Goal: Check status: Check status

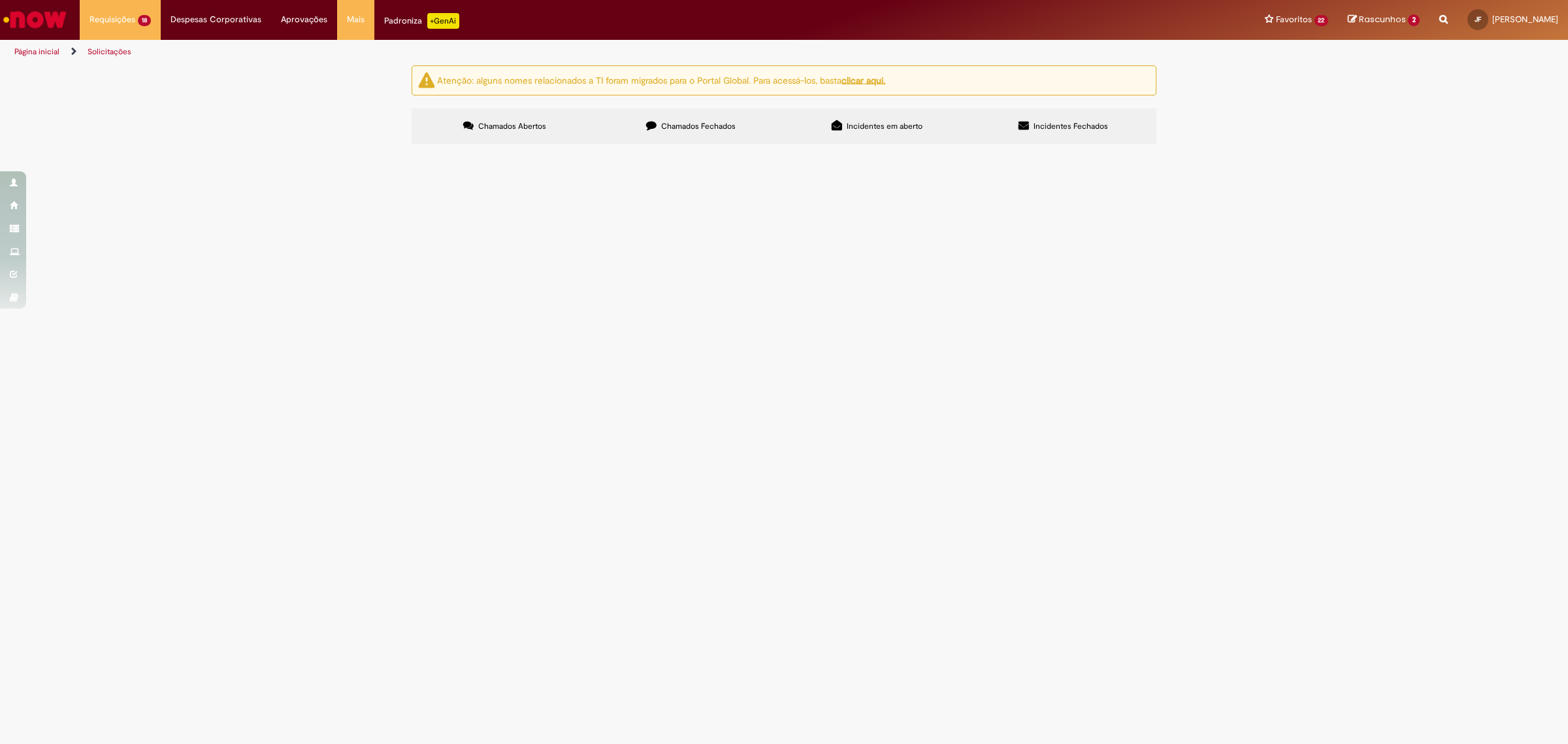
click at [0, 0] on font "R13579962" at bounding box center [0, 0] width 0 height 0
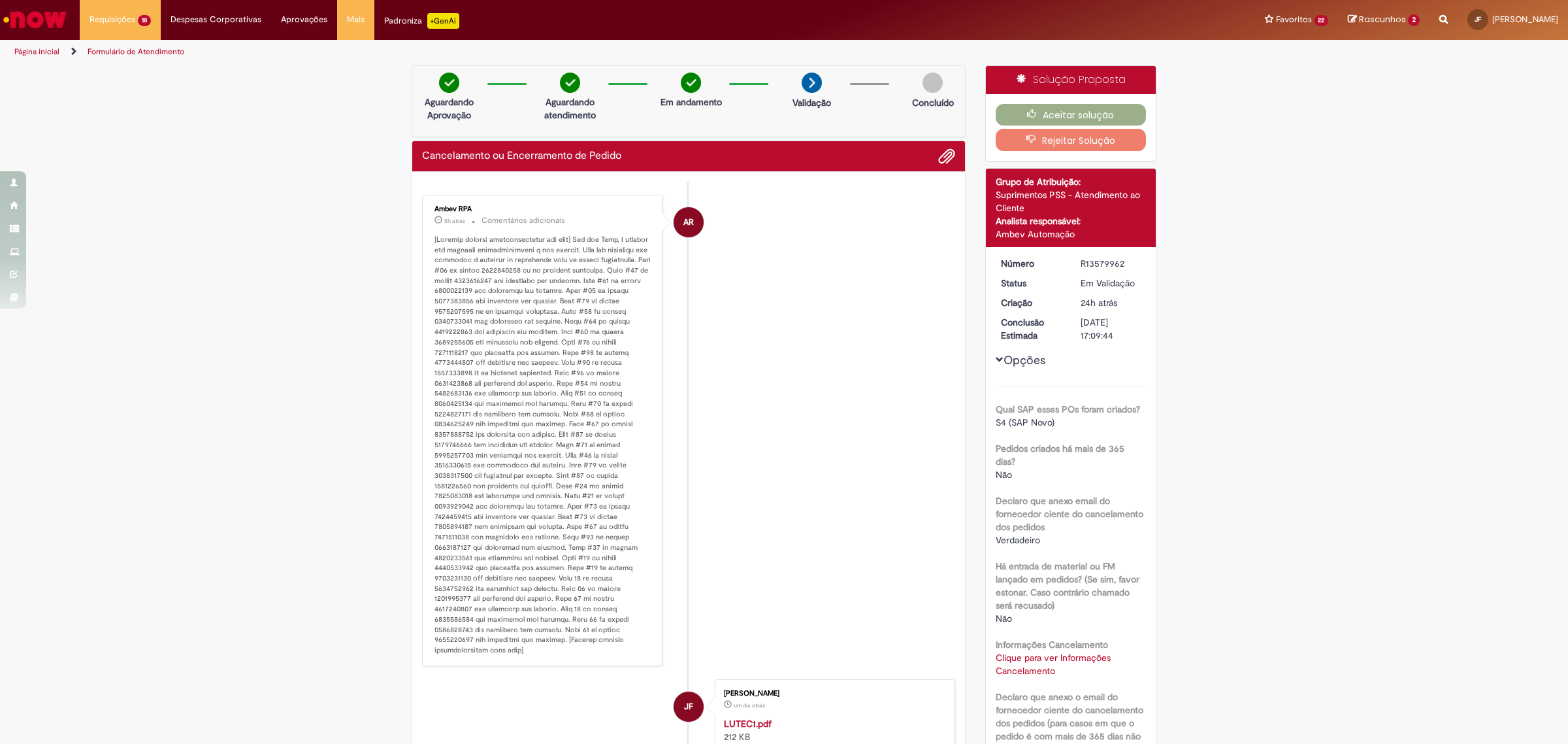
click at [547, 271] on font "Histórico de tíquete" at bounding box center [543, 445] width 218 height 421
click at [818, 316] on li "AR Ambev RPA 5h atrás 5 horas atrás Comentários adicionais" at bounding box center [689, 431] width 533 height 471
click at [564, 272] on font "Histórico de tíquete" at bounding box center [543, 445] width 218 height 421
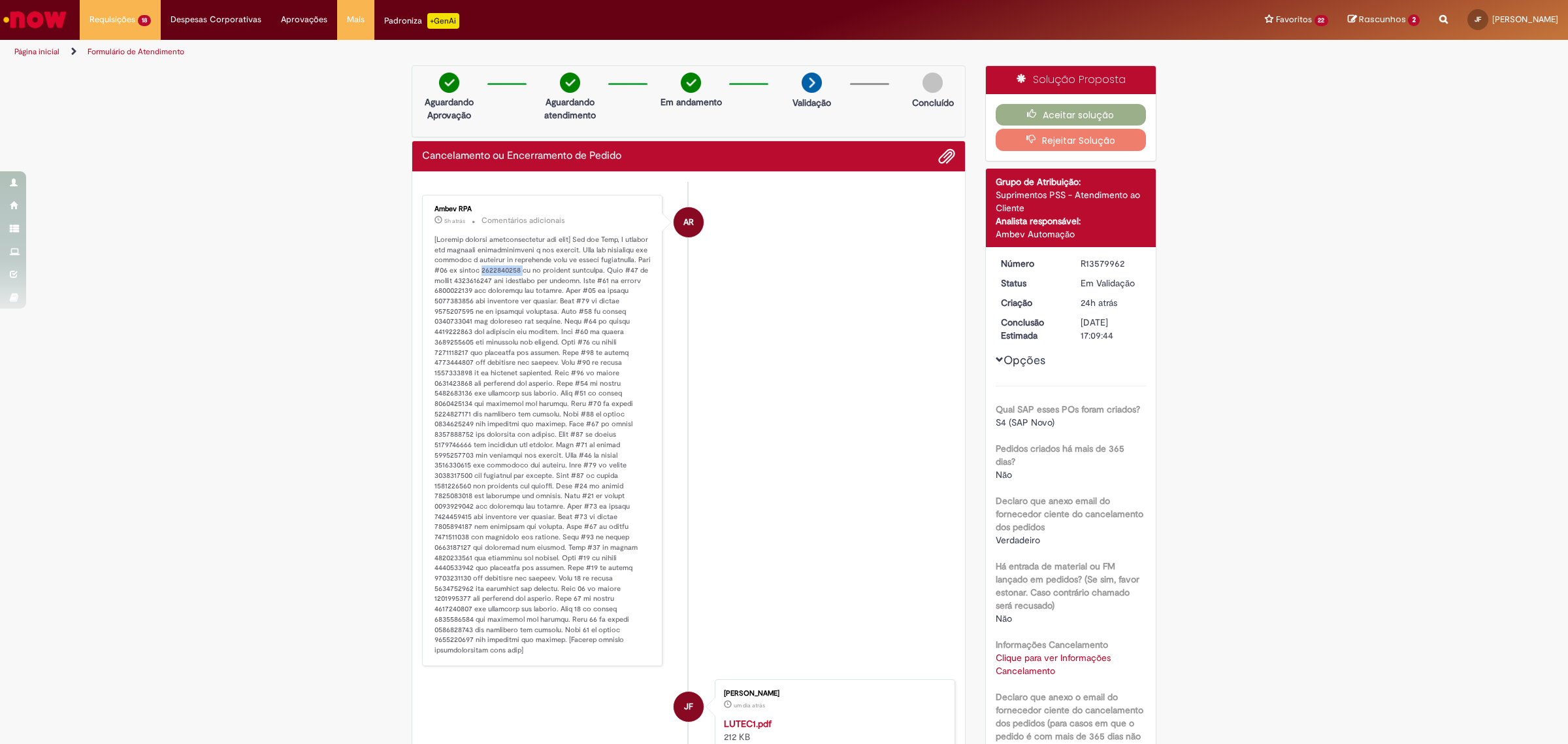
copy font "4501089457"
click at [541, 279] on font "Histórico de tíquete" at bounding box center [543, 445] width 218 height 421
copy font "4501315217"
click at [542, 291] on font "Histórico de tíquete" at bounding box center [543, 445] width 218 height 421
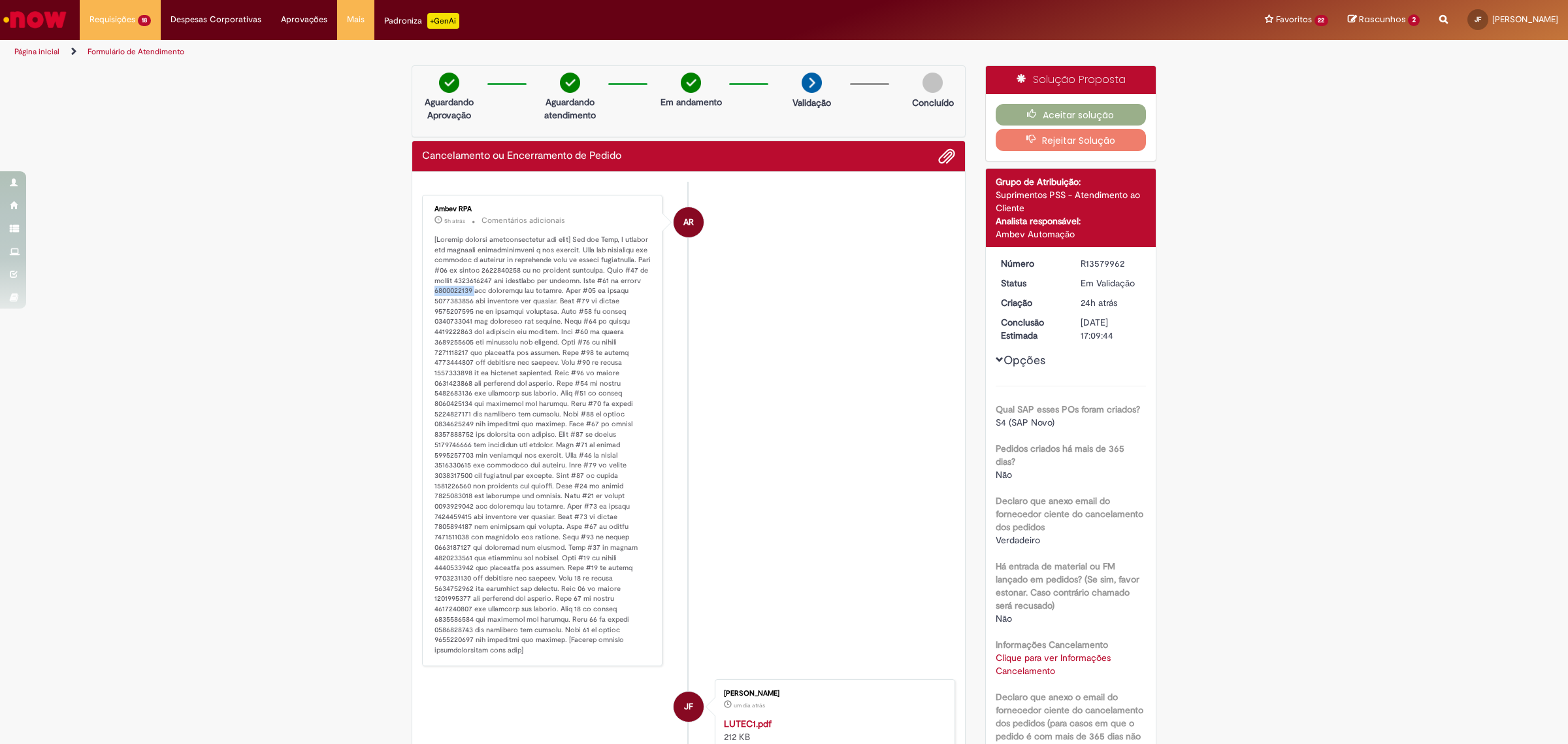
click at [542, 291] on font "Histórico de tíquete" at bounding box center [543, 445] width 218 height 421
copy font "4501128271"
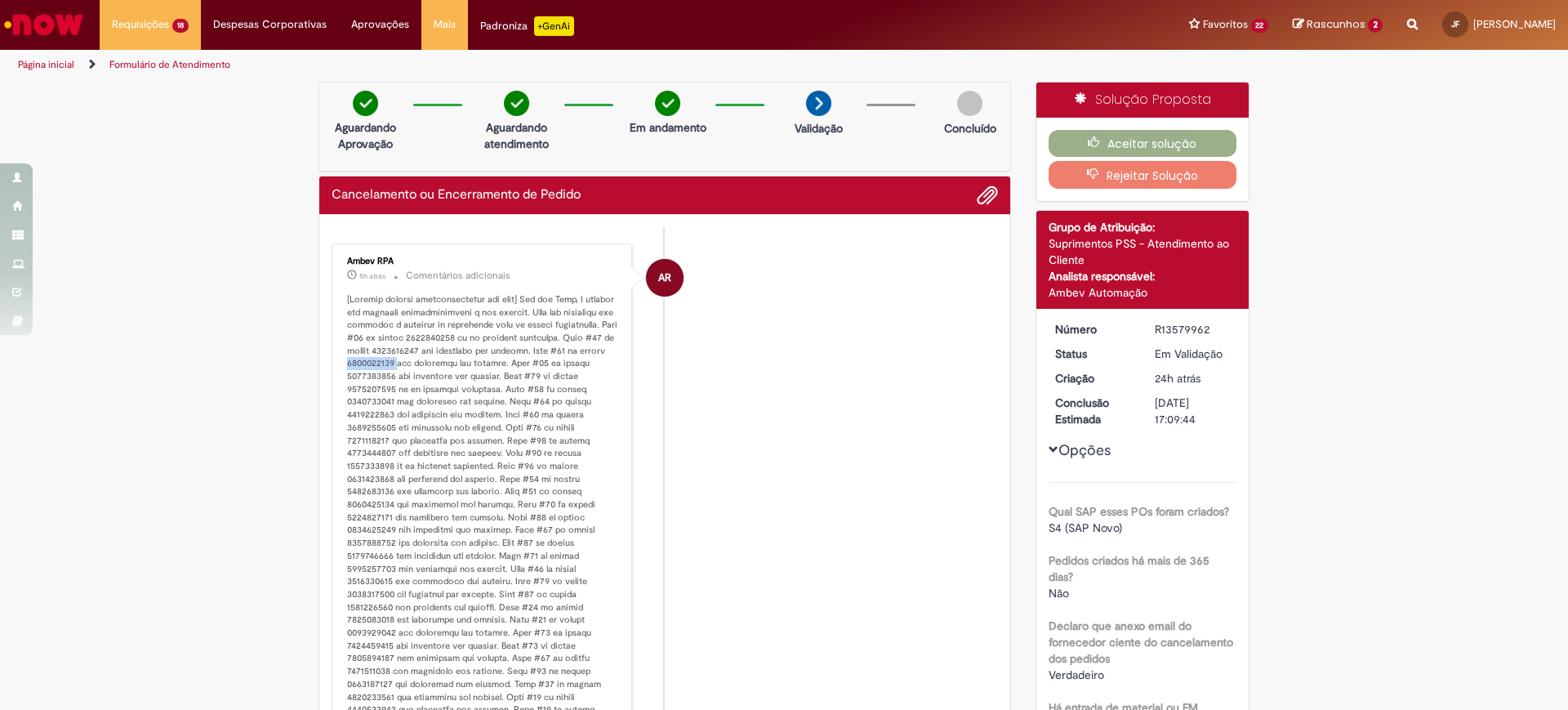
click at [470, 366] on font "Histórico de tíquete" at bounding box center [483, 556] width 273 height 525
click at [479, 364] on font "Histórico de tíquete" at bounding box center [483, 556] width 273 height 525
click at [480, 364] on font "Histórico de tíquete" at bounding box center [483, 556] width 273 height 525
click at [488, 351] on font "Histórico de tíquete" at bounding box center [483, 556] width 273 height 525
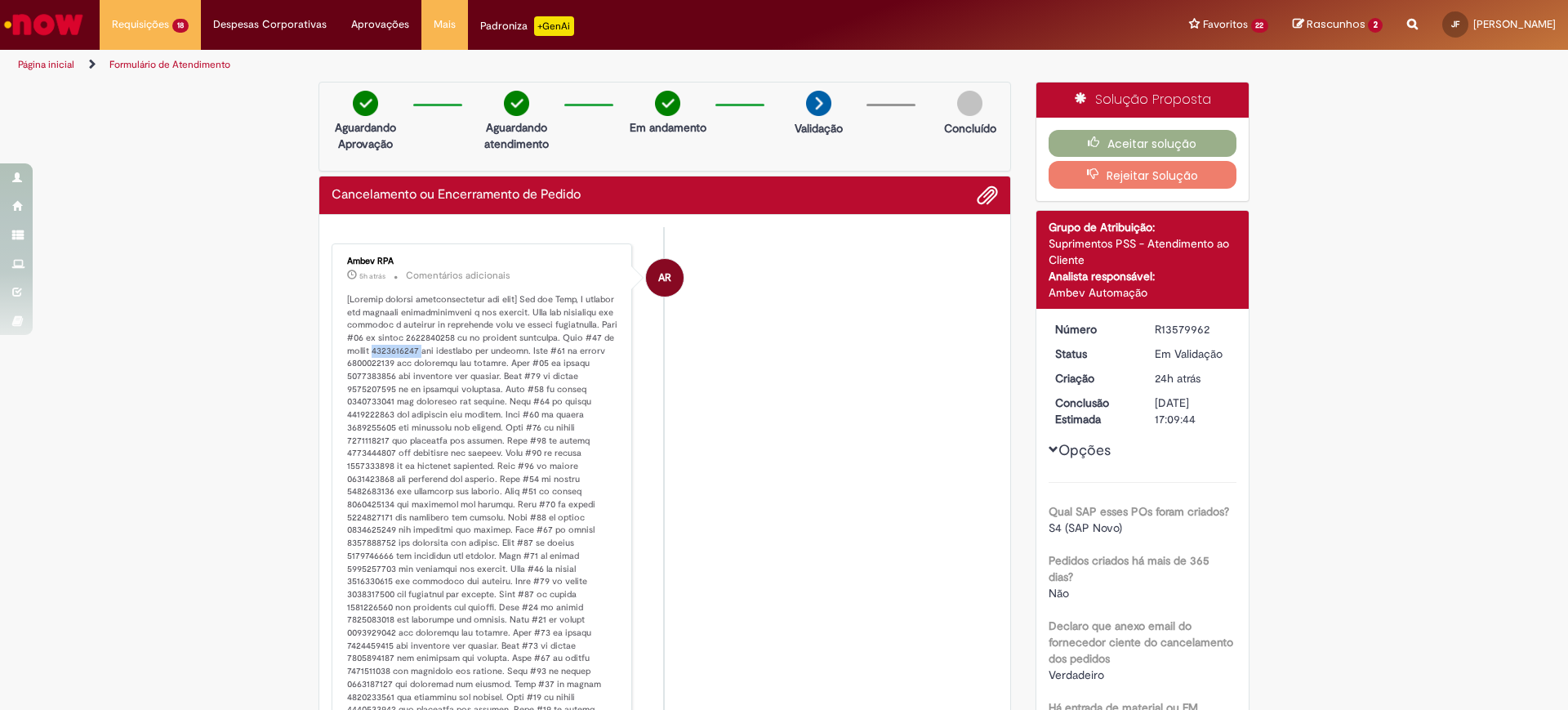
click at [488, 351] on font "Histórico de tíquete" at bounding box center [483, 556] width 273 height 525
copy font "4501315217"
click at [488, 365] on font "Histórico de tíquete" at bounding box center [483, 556] width 273 height 525
copy font "4501128271"
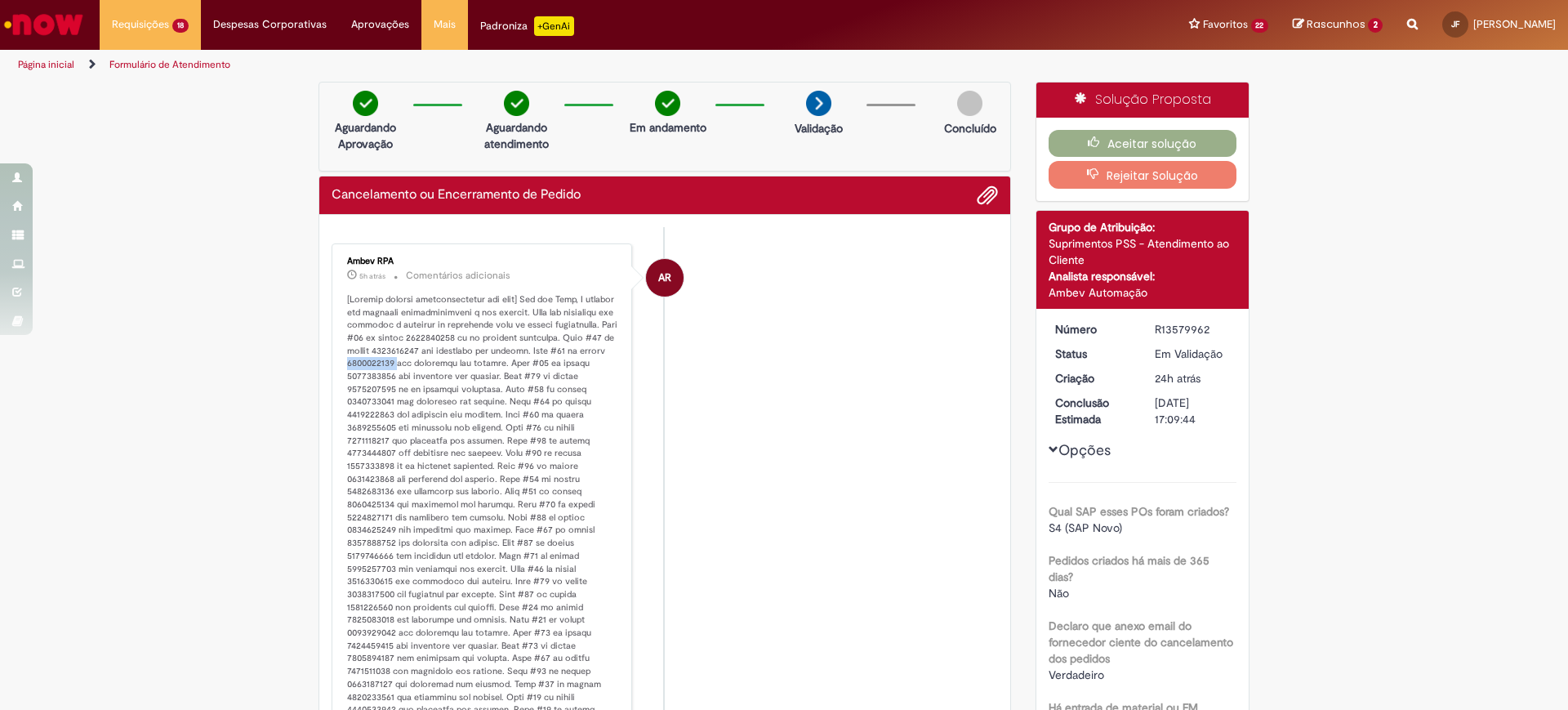
click at [479, 368] on font "Histórico de tíquete" at bounding box center [483, 556] width 273 height 525
click at [475, 372] on font "Histórico de tíquete" at bounding box center [483, 556] width 273 height 525
copy font "4501314118"
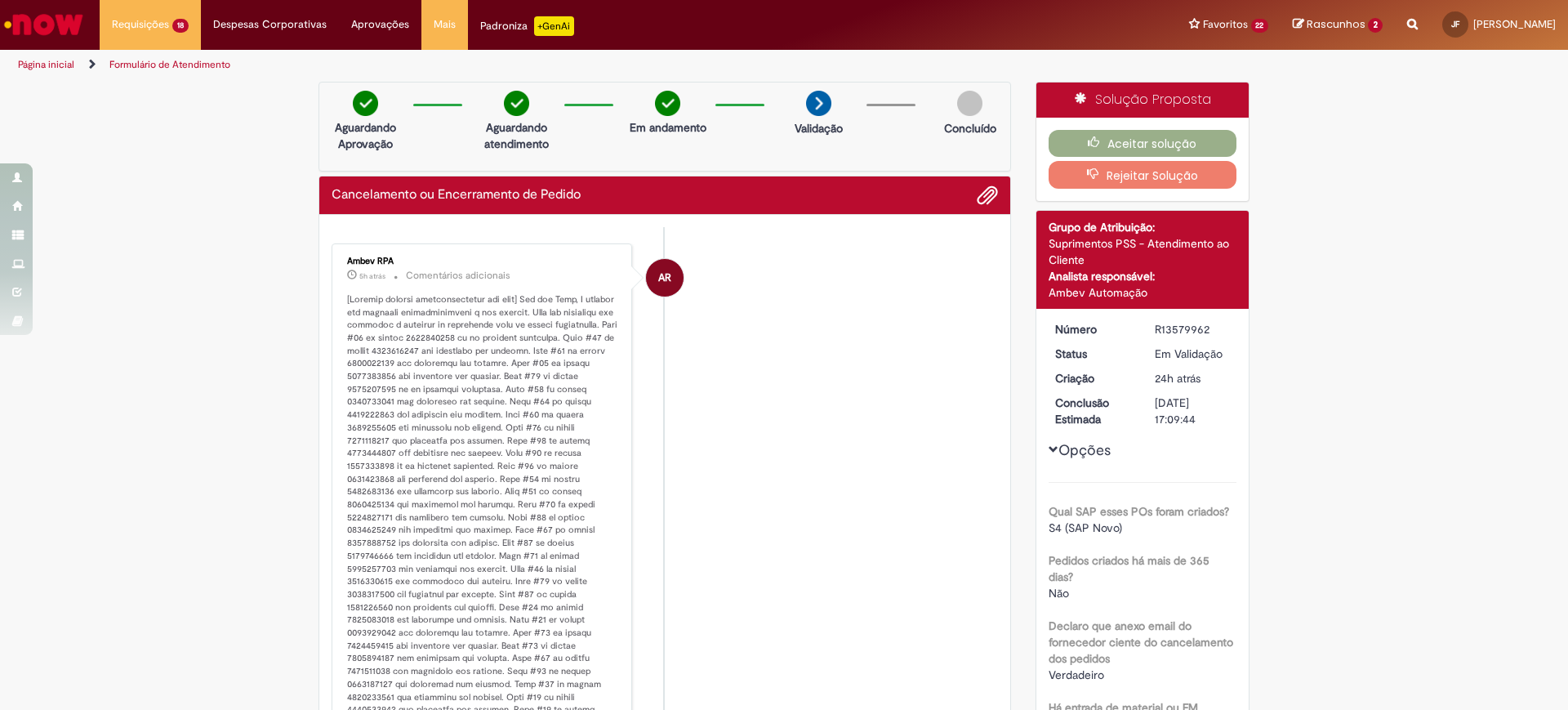
click at [487, 390] on font "Histórico de tíquete" at bounding box center [483, 556] width 273 height 525
copy font "4501089457"
click at [472, 391] on font "Histórico de tíquete" at bounding box center [483, 556] width 273 height 525
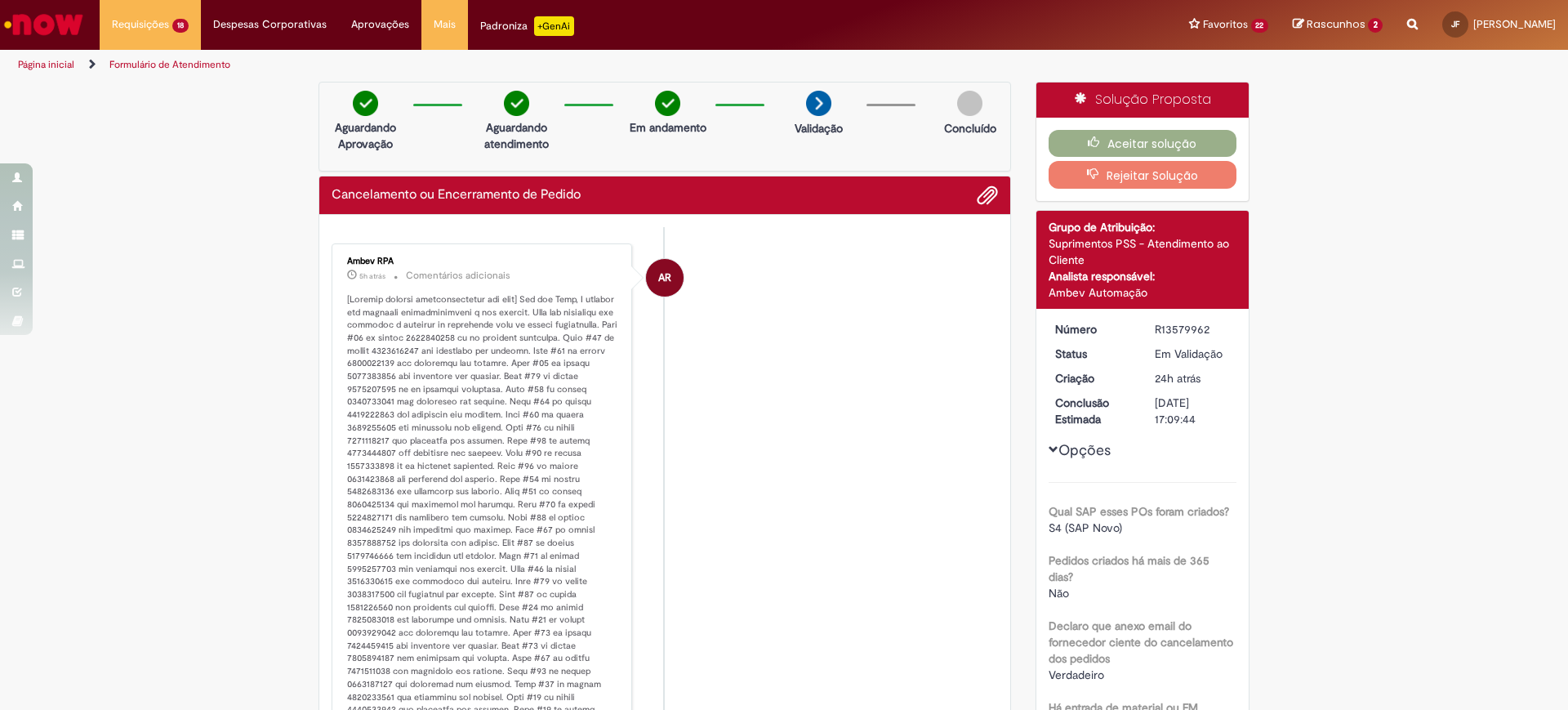
click at [460, 399] on font "Histórico de tíquete" at bounding box center [483, 556] width 273 height 525
copy font "4501307728"
click at [426, 413] on font "Histórico de tíquete" at bounding box center [483, 556] width 273 height 525
click at [426, 412] on font "Histórico de tíquete" at bounding box center [483, 556] width 273 height 525
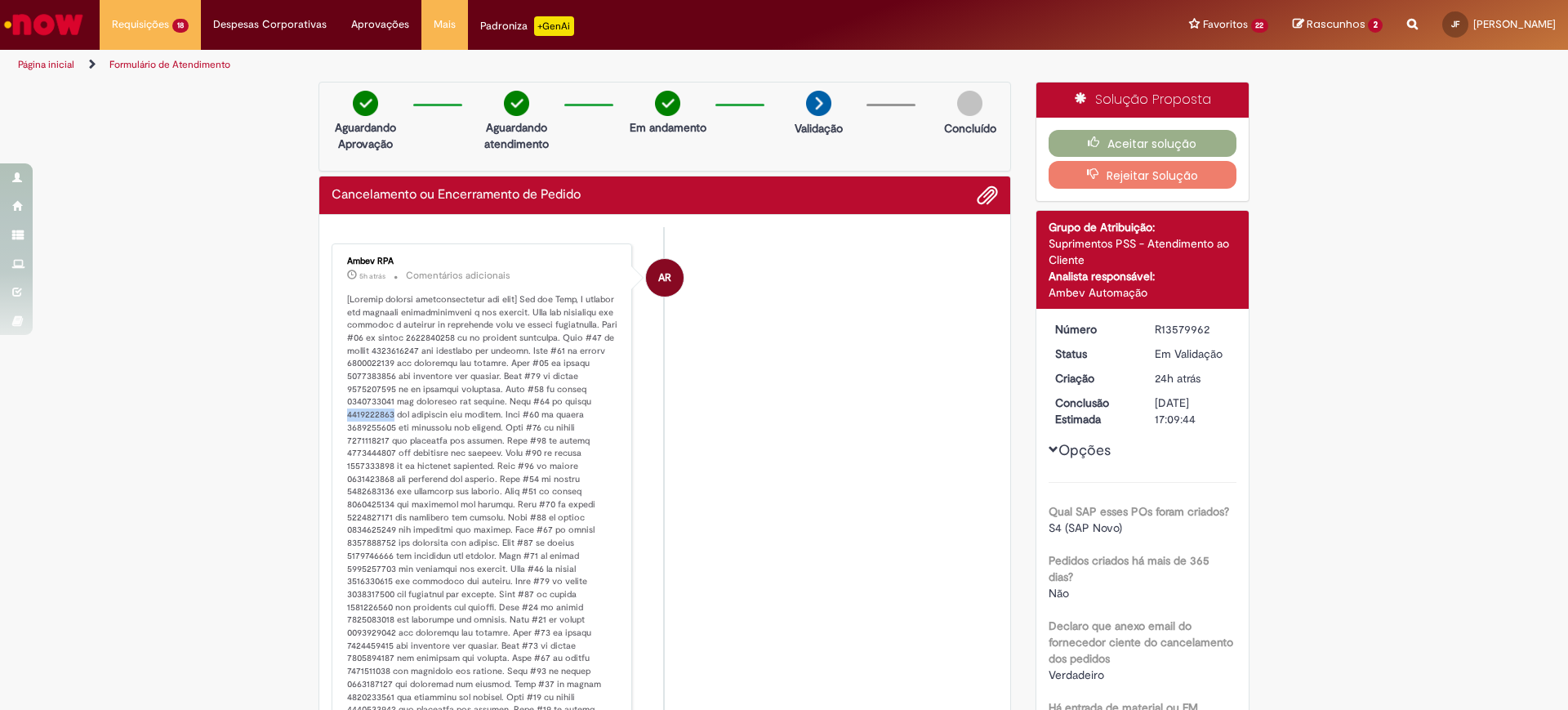
copy font "4501160066"
click at [425, 405] on font "Histórico de tíquete" at bounding box center [483, 556] width 273 height 525
click at [421, 409] on font "Histórico de tíquete" at bounding box center [483, 556] width 273 height 525
copy font "4501160066"
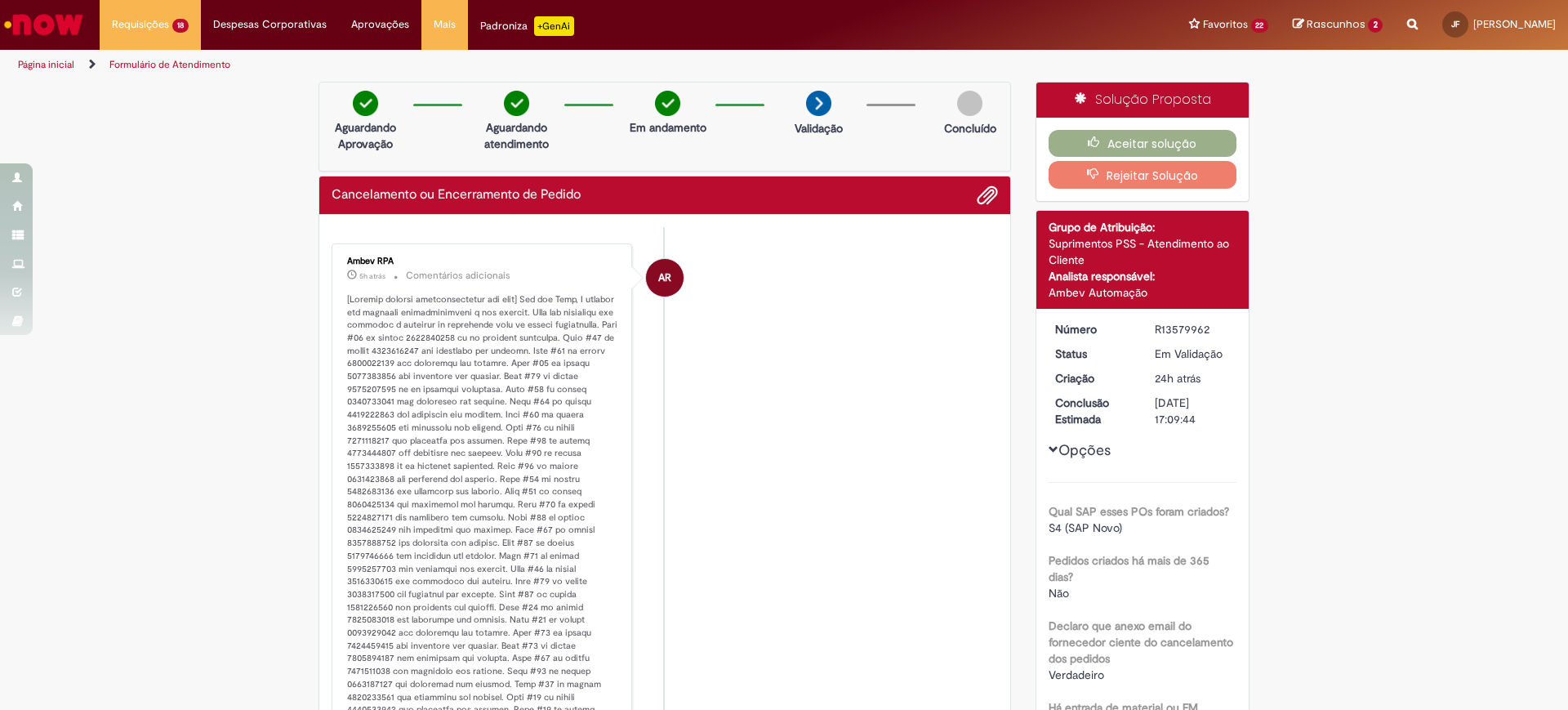
click at [384, 424] on font "Histórico de tíquete" at bounding box center [483, 556] width 273 height 525
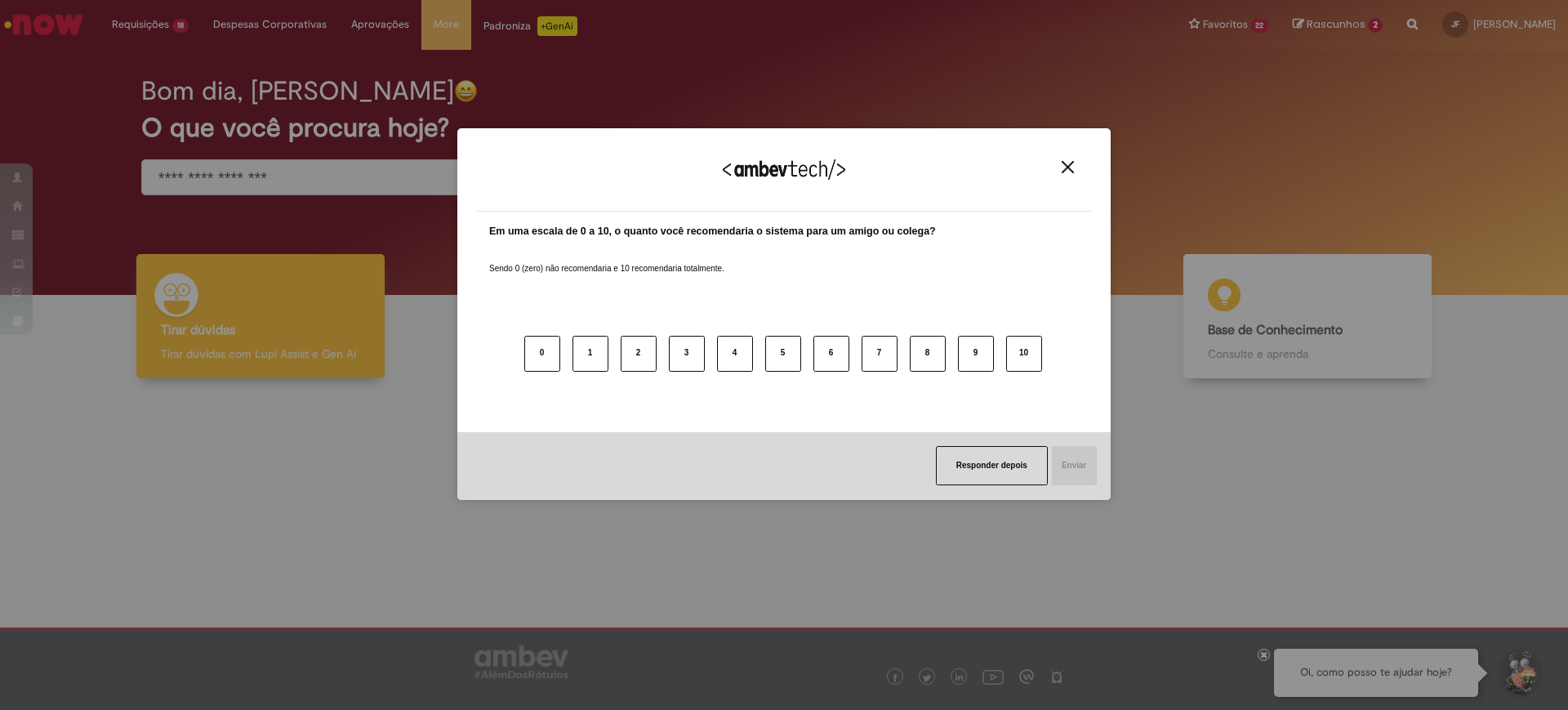
click at [1073, 169] on img "Close" at bounding box center [1067, 166] width 13 height 13
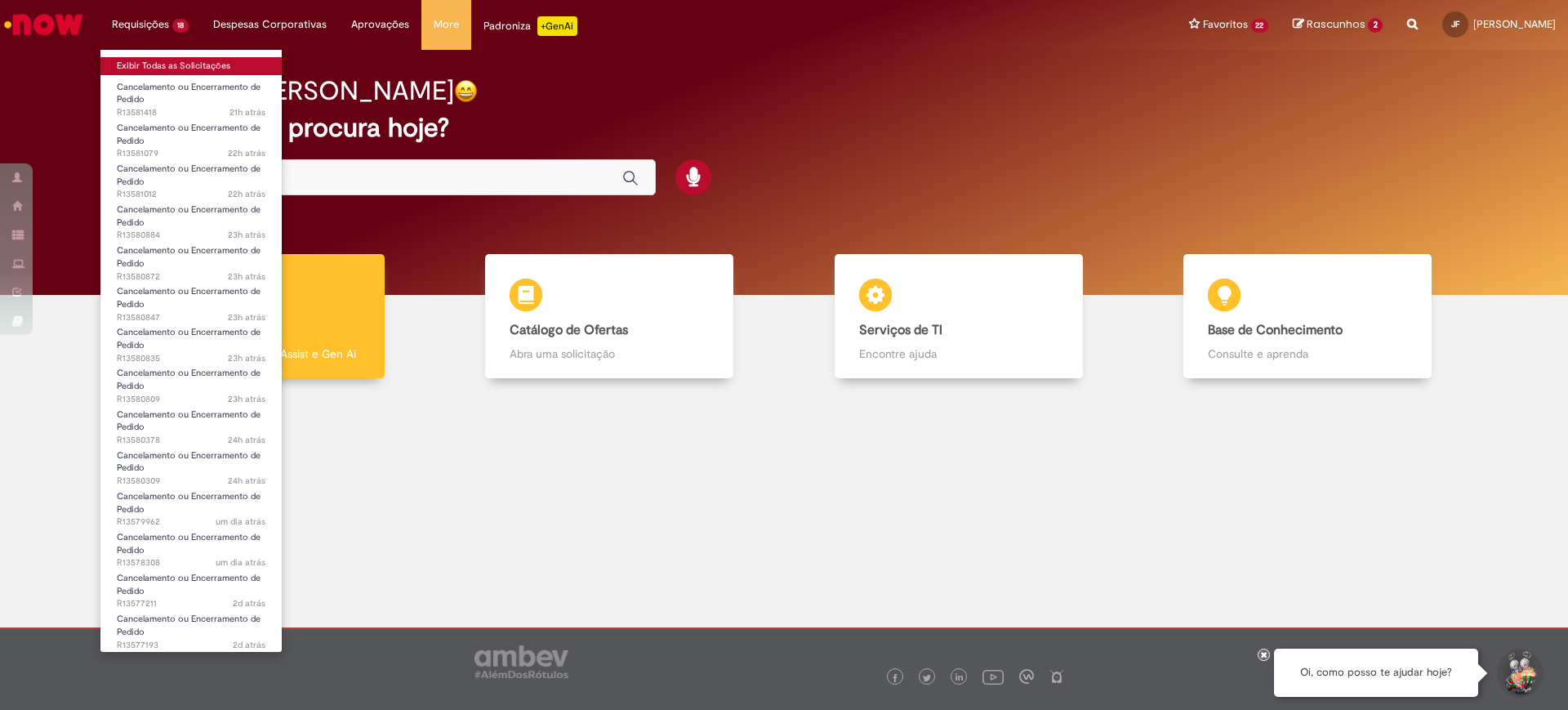
click at [171, 64] on link "Exibir Todas as Solicitações" at bounding box center [191, 65] width 181 height 18
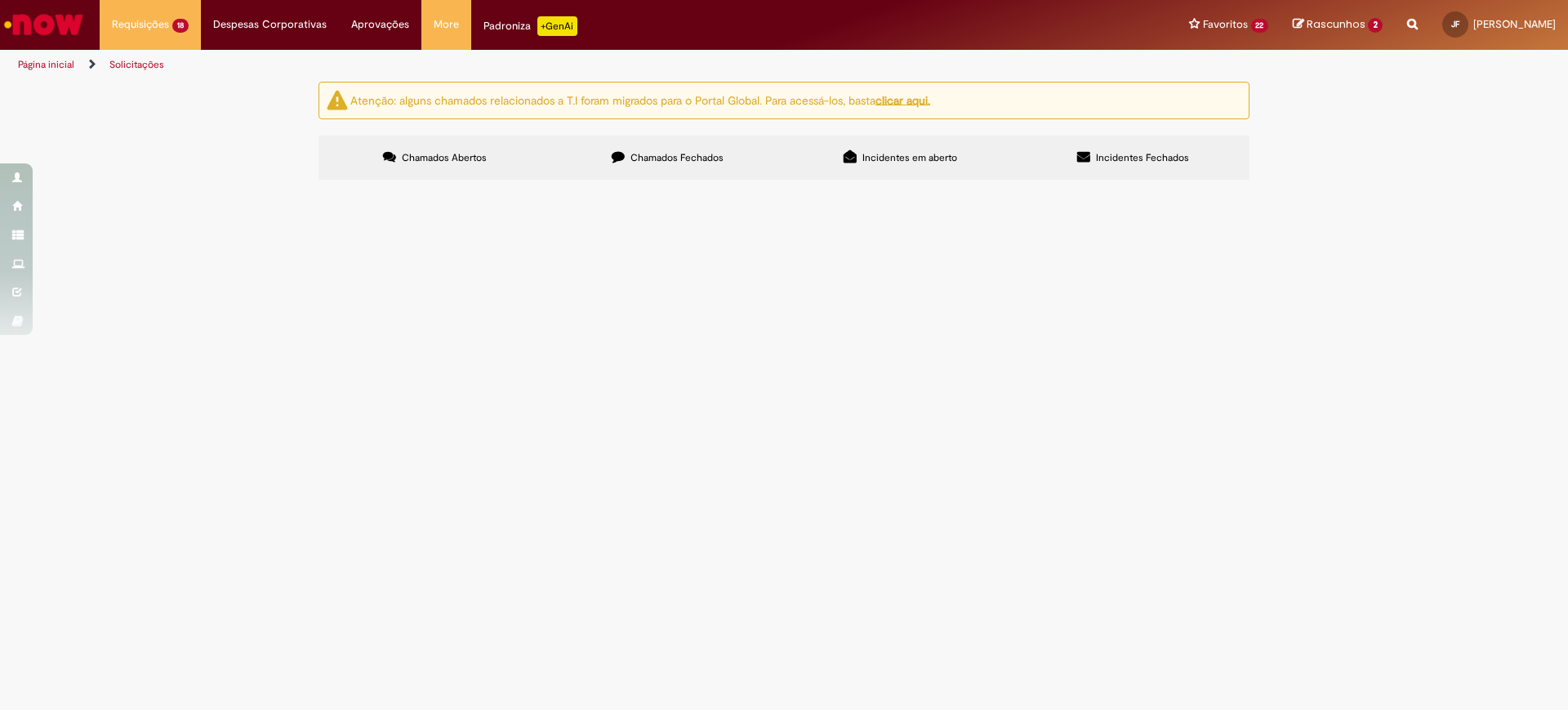
click at [0, 0] on span "R13579962" at bounding box center [0, 0] width 0 height 0
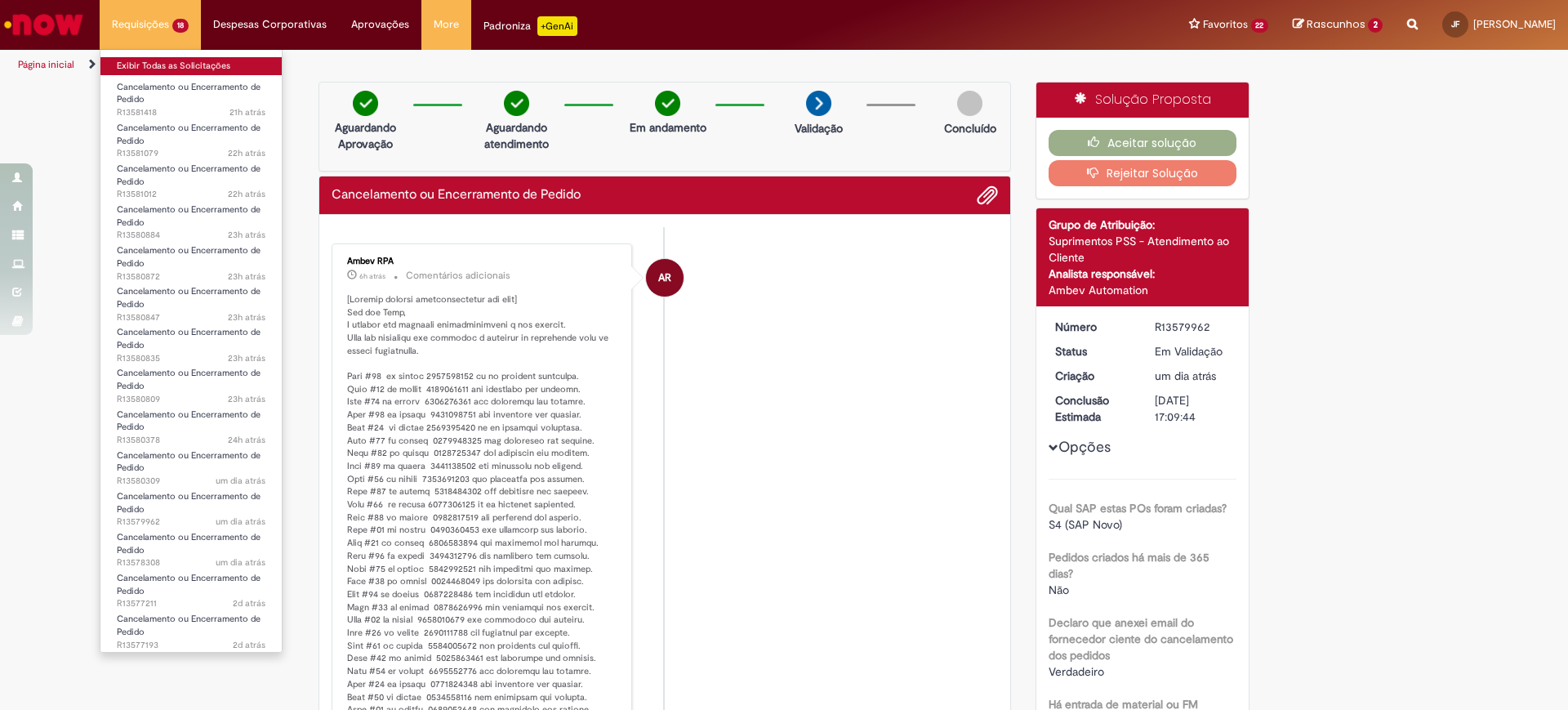
click at [153, 66] on link "Exibir Todas as Solicitações" at bounding box center [191, 65] width 181 height 18
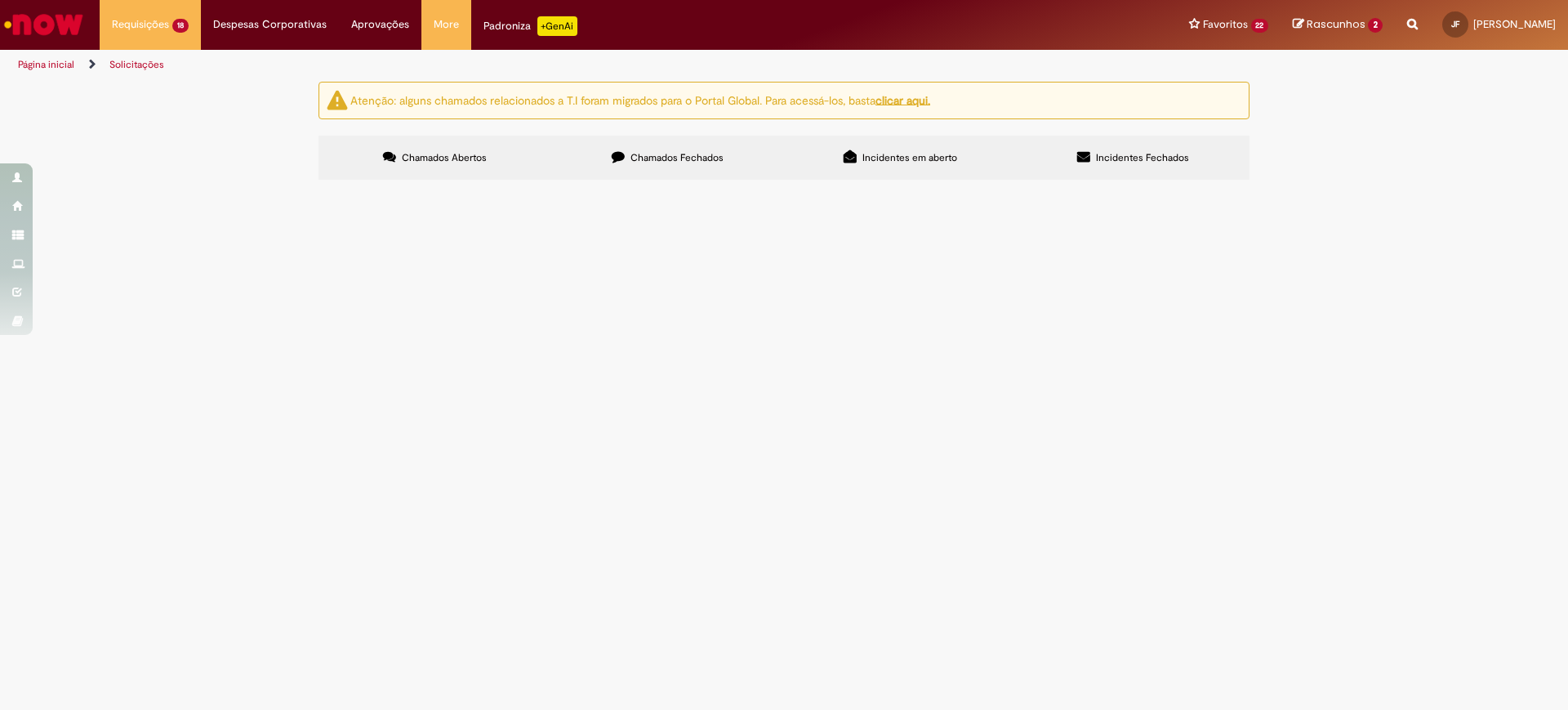
scroll to position [102, 0]
click at [0, 0] on span "Cancelamento ou Encerramento de Pedido" at bounding box center [0, 0] width 0 height 0
click at [0, 0] on span "R13580309" at bounding box center [0, 0] width 0 height 0
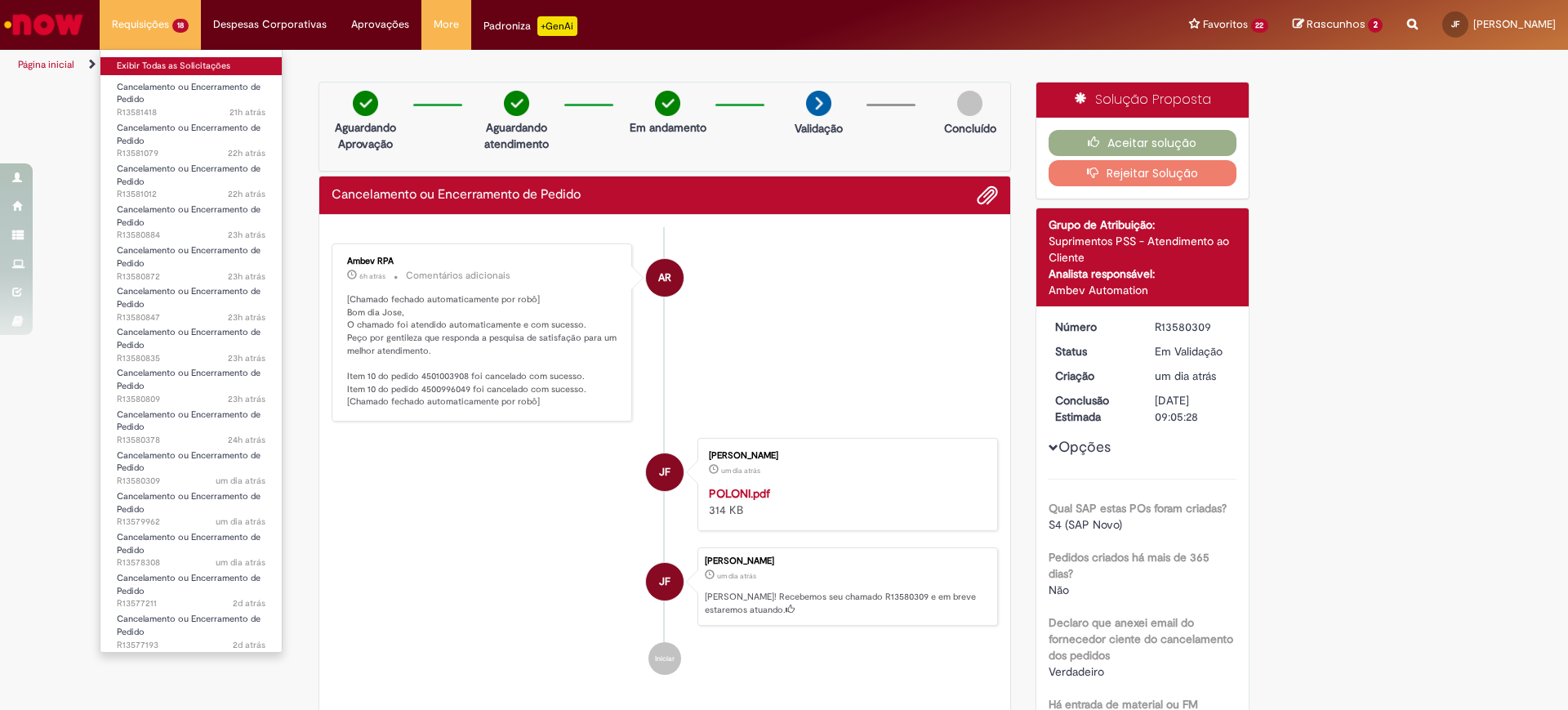
click at [184, 59] on link "Exibir Todas as Solicitações" at bounding box center [191, 65] width 181 height 18
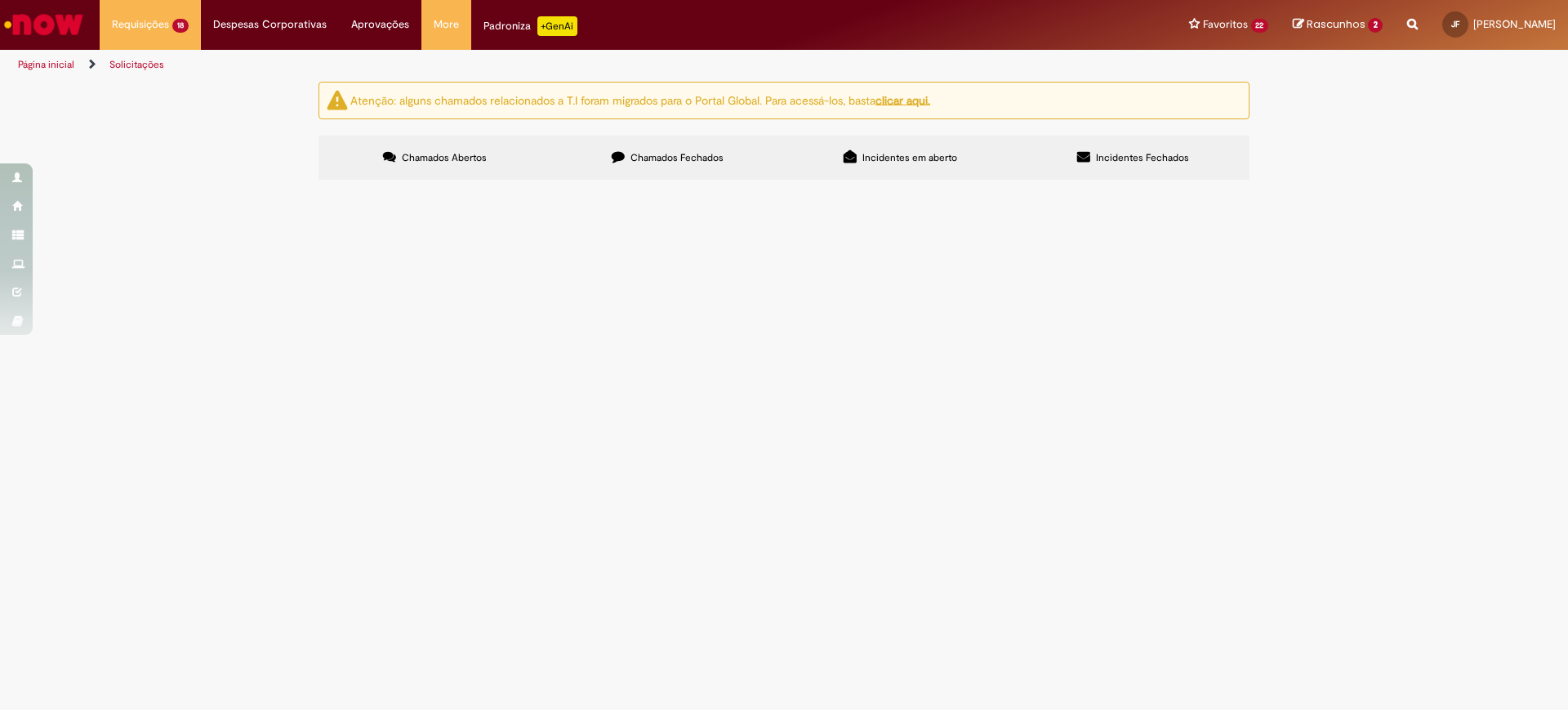
scroll to position [184, 0]
click at [0, 0] on span "R13580378" at bounding box center [0, 0] width 0 height 0
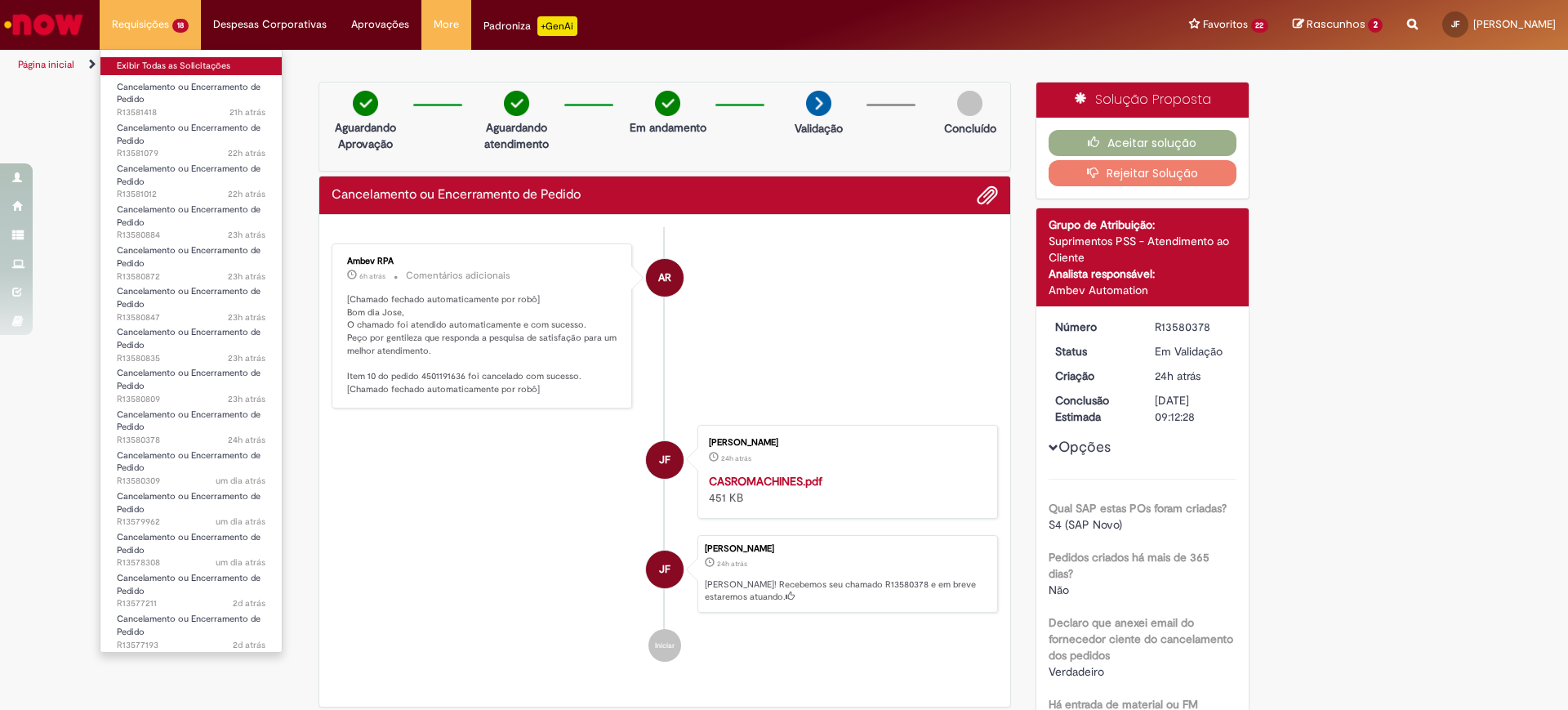
click at [175, 69] on link "Exibir Todas as Solicitações" at bounding box center [191, 65] width 181 height 18
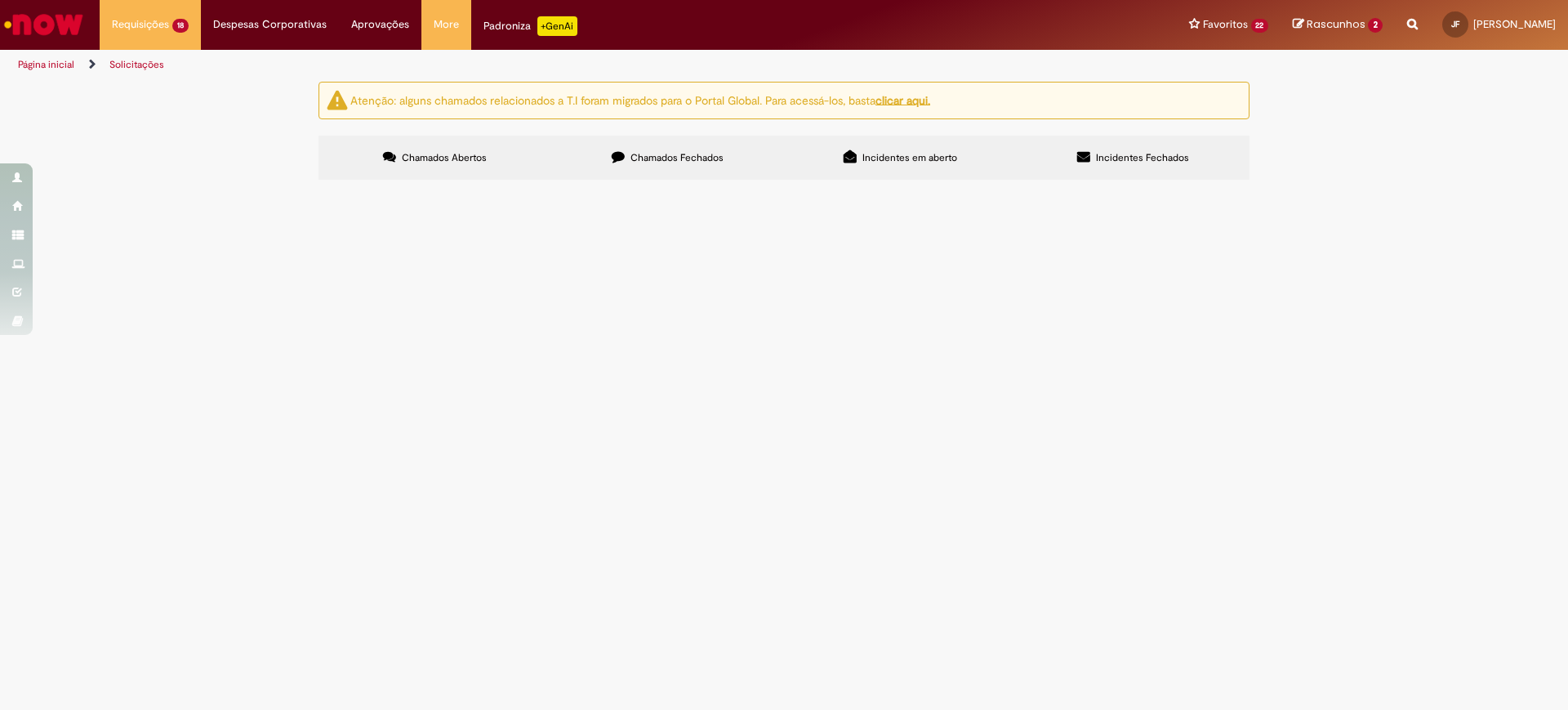
scroll to position [184, 0]
click at [0, 0] on span "R13579962" at bounding box center [0, 0] width 0 height 0
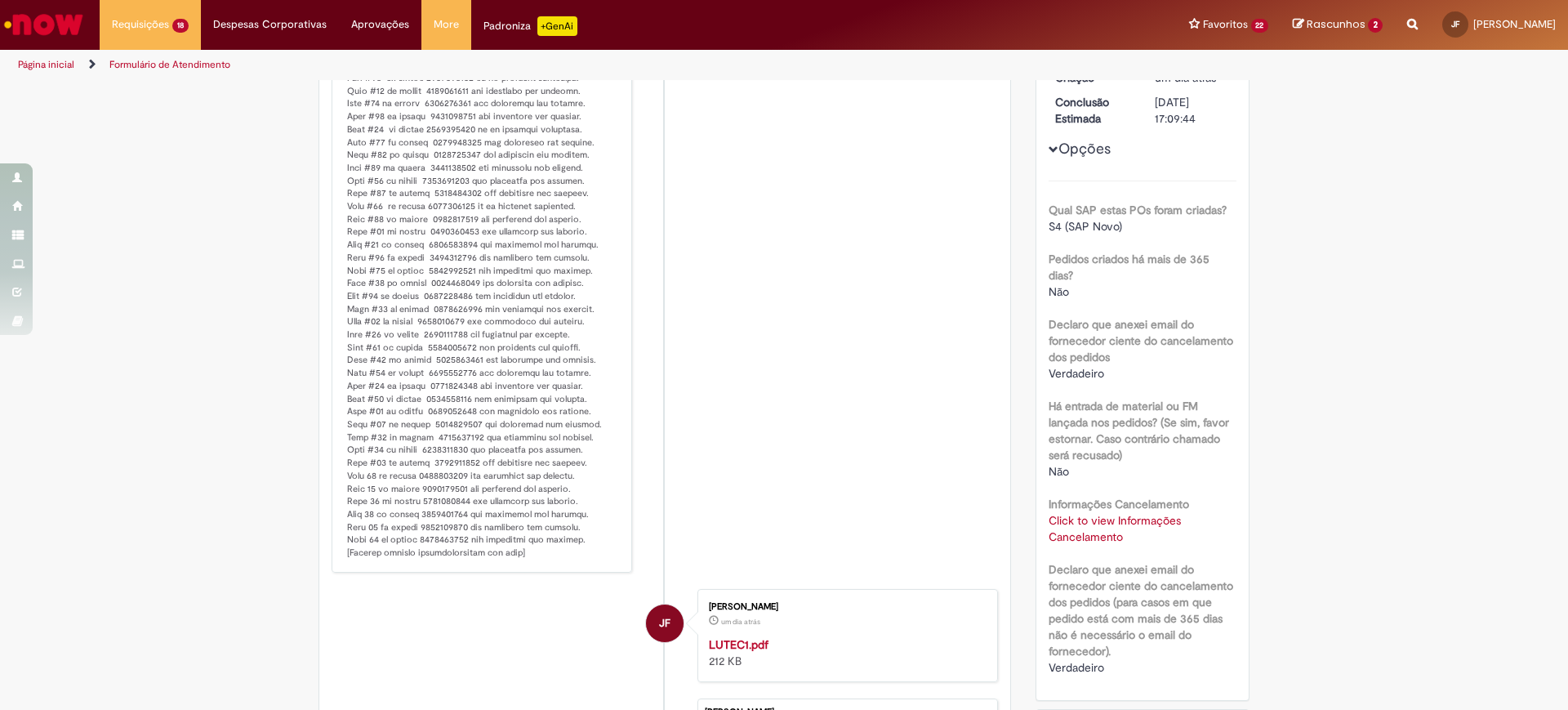
scroll to position [196, 0]
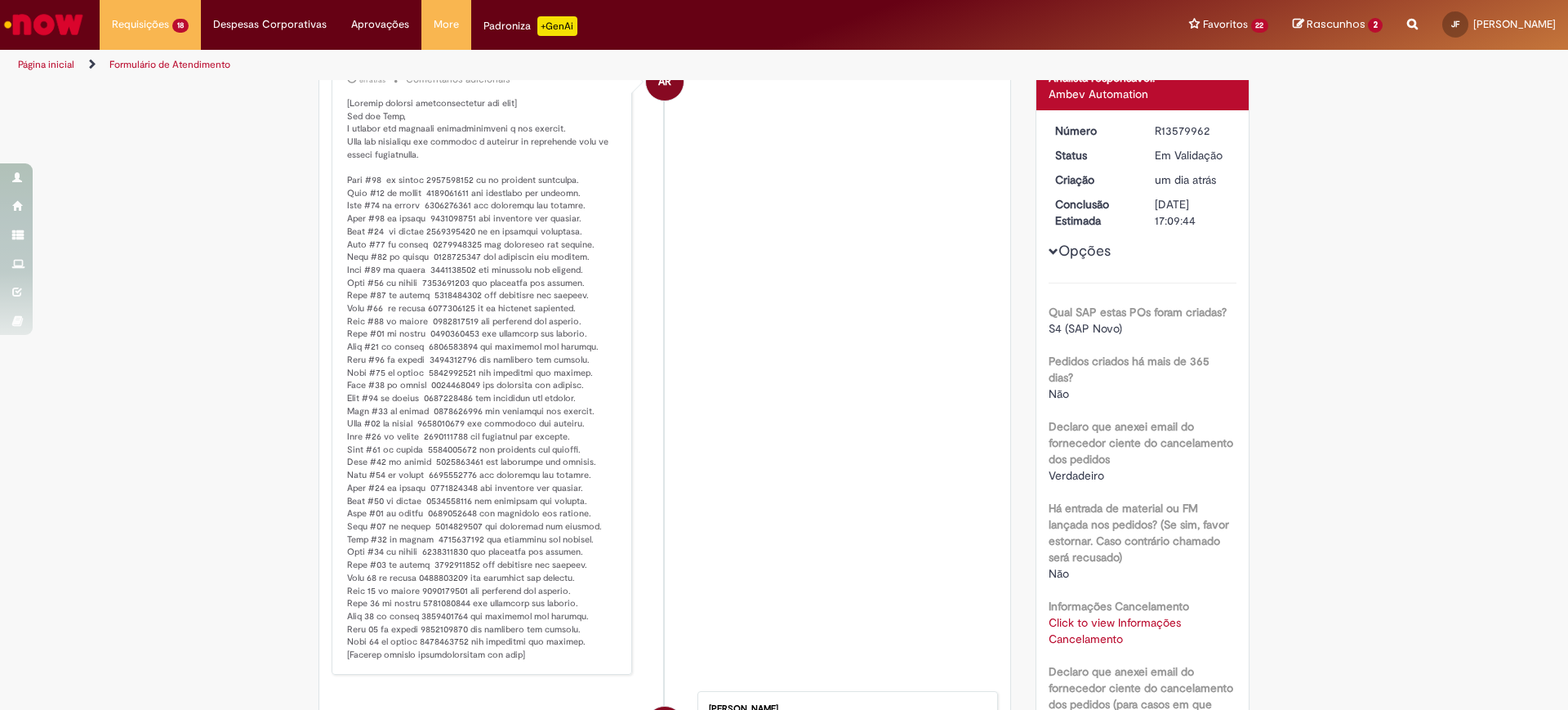
click at [445, 271] on p "Histórico de tíquete" at bounding box center [483, 379] width 272 height 564
copy p "4501326440"
click at [444, 283] on p "Histórico de tíquete" at bounding box center [483, 379] width 272 height 564
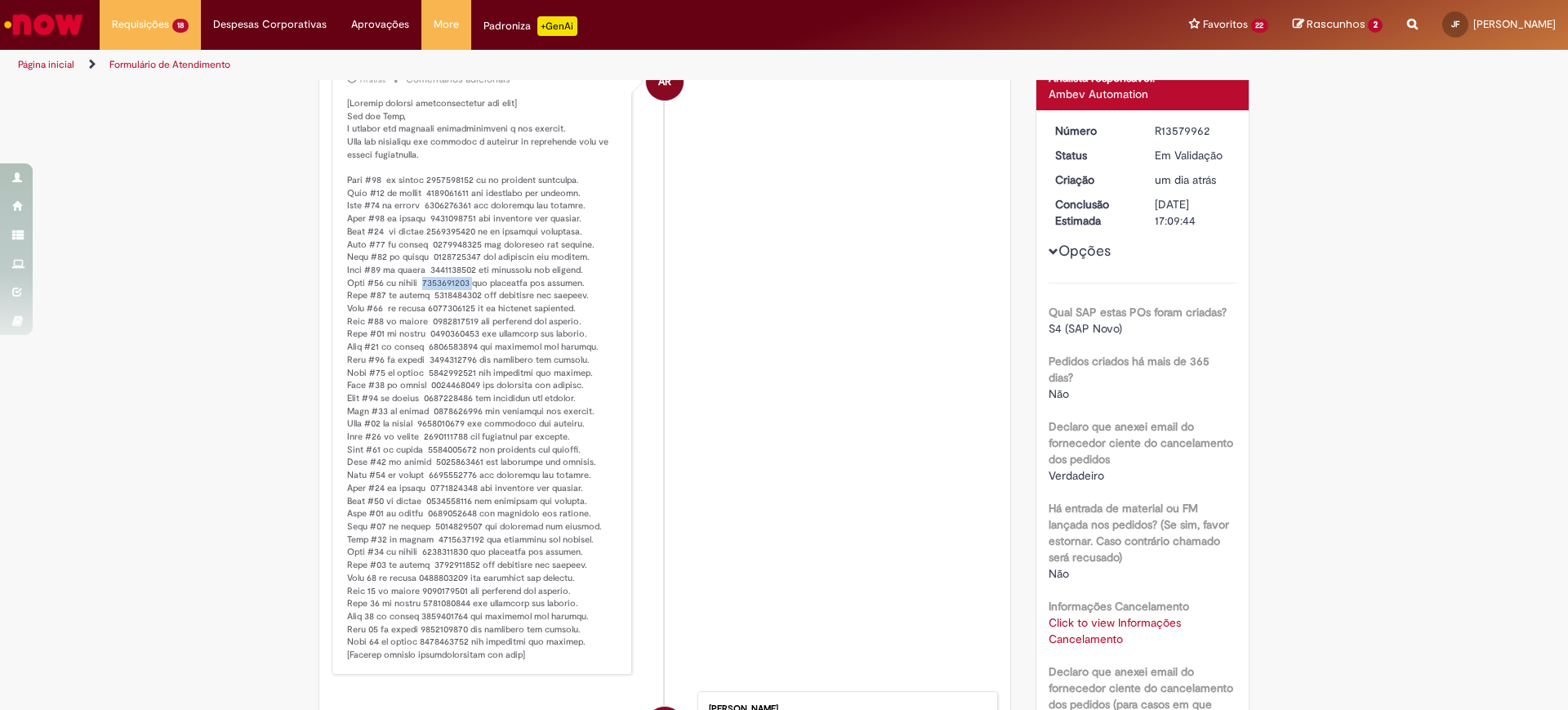
copy p "4501160066"
click at [442, 294] on p "Histórico de tíquete" at bounding box center [483, 379] width 272 height 564
copy p "4501399463"
click at [438, 304] on p "Histórico de tíquete" at bounding box center [483, 379] width 272 height 564
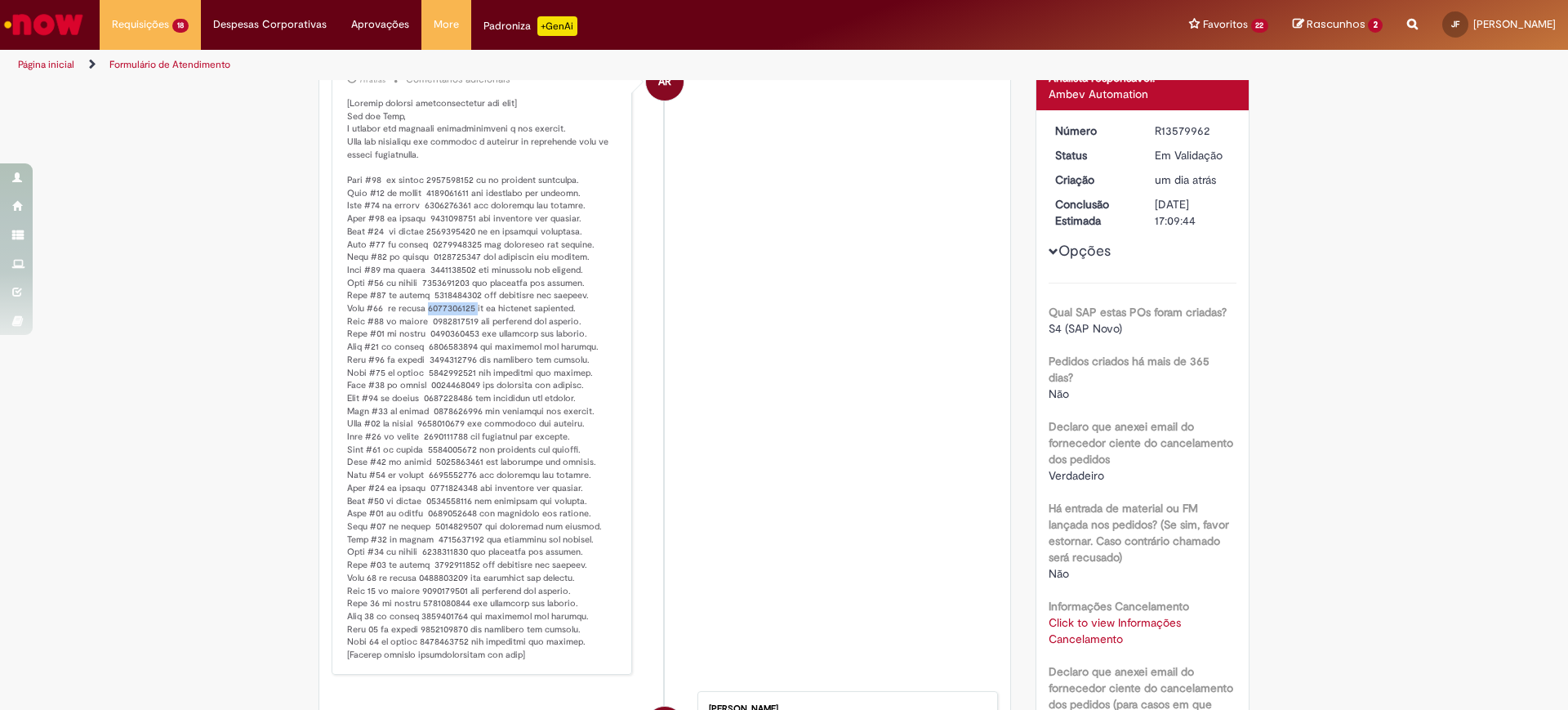
click at [438, 304] on p "Histórico de tíquete" at bounding box center [483, 379] width 272 height 564
copy p "4501089457"
click at [439, 319] on p "Histórico de tíquete" at bounding box center [483, 379] width 272 height 564
copy p "4501350410"
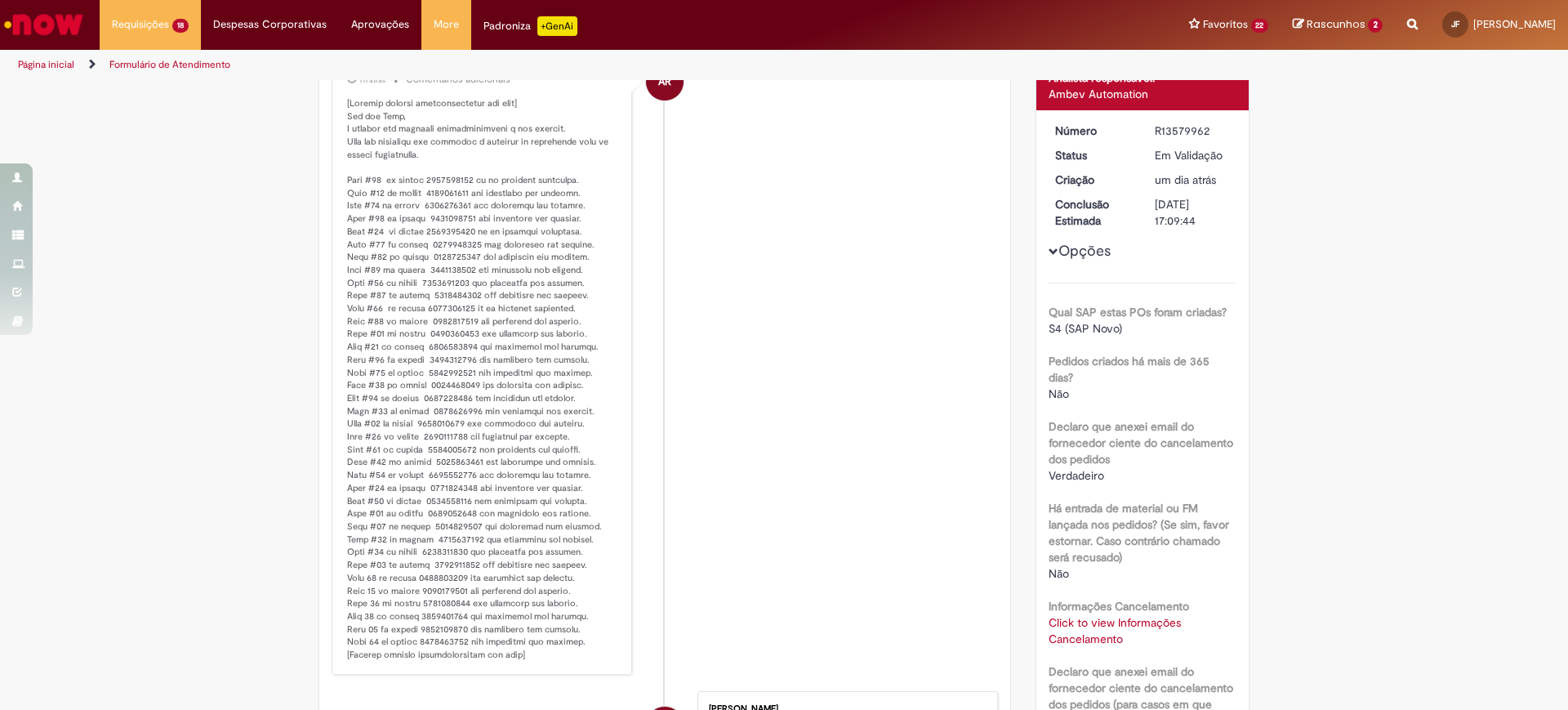
click at [447, 334] on p "Histórico de tíquete" at bounding box center [483, 379] width 272 height 564
copy p "4501294884"
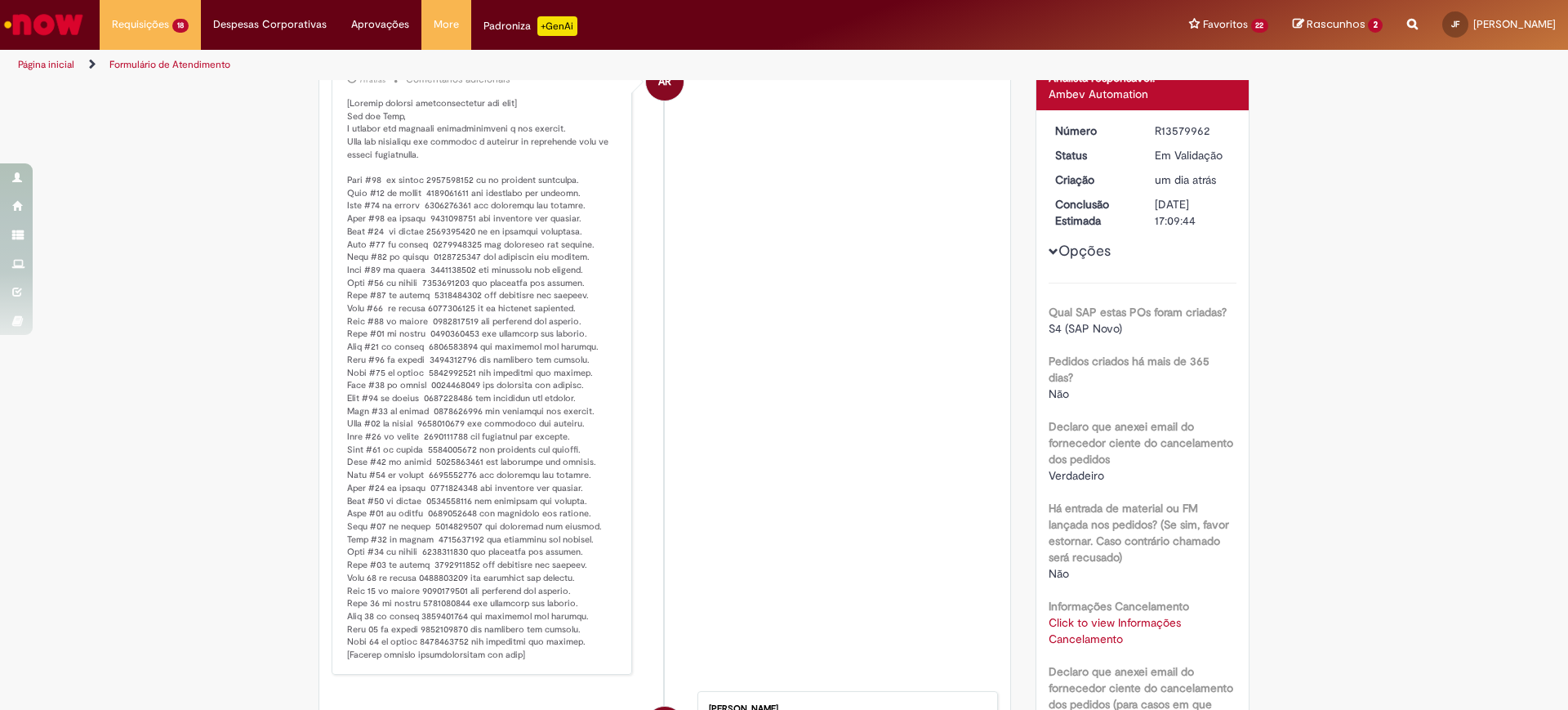
click at [456, 347] on p "Histórico de tíquete" at bounding box center [483, 379] width 272 height 564
copy p "4501132893"
click at [449, 356] on p "Histórico de tíquete" at bounding box center [483, 379] width 272 height 564
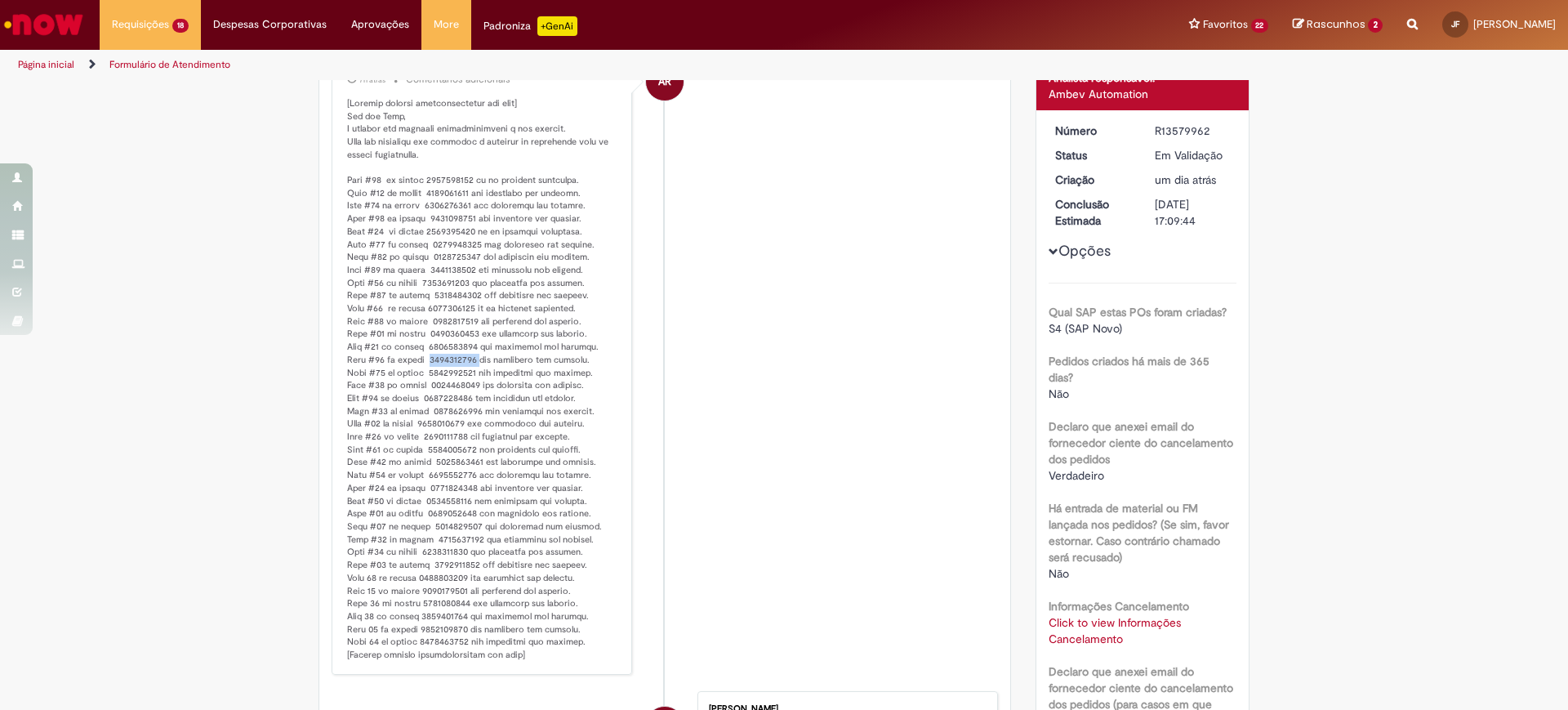
copy p "4501229869"
click at [448, 351] on p "Histórico de tíquete" at bounding box center [483, 379] width 272 height 564
click at [439, 355] on p "Histórico de tíquete" at bounding box center [483, 379] width 272 height 564
click at [440, 369] on p "Histórico de tíquete" at bounding box center [483, 379] width 272 height 564
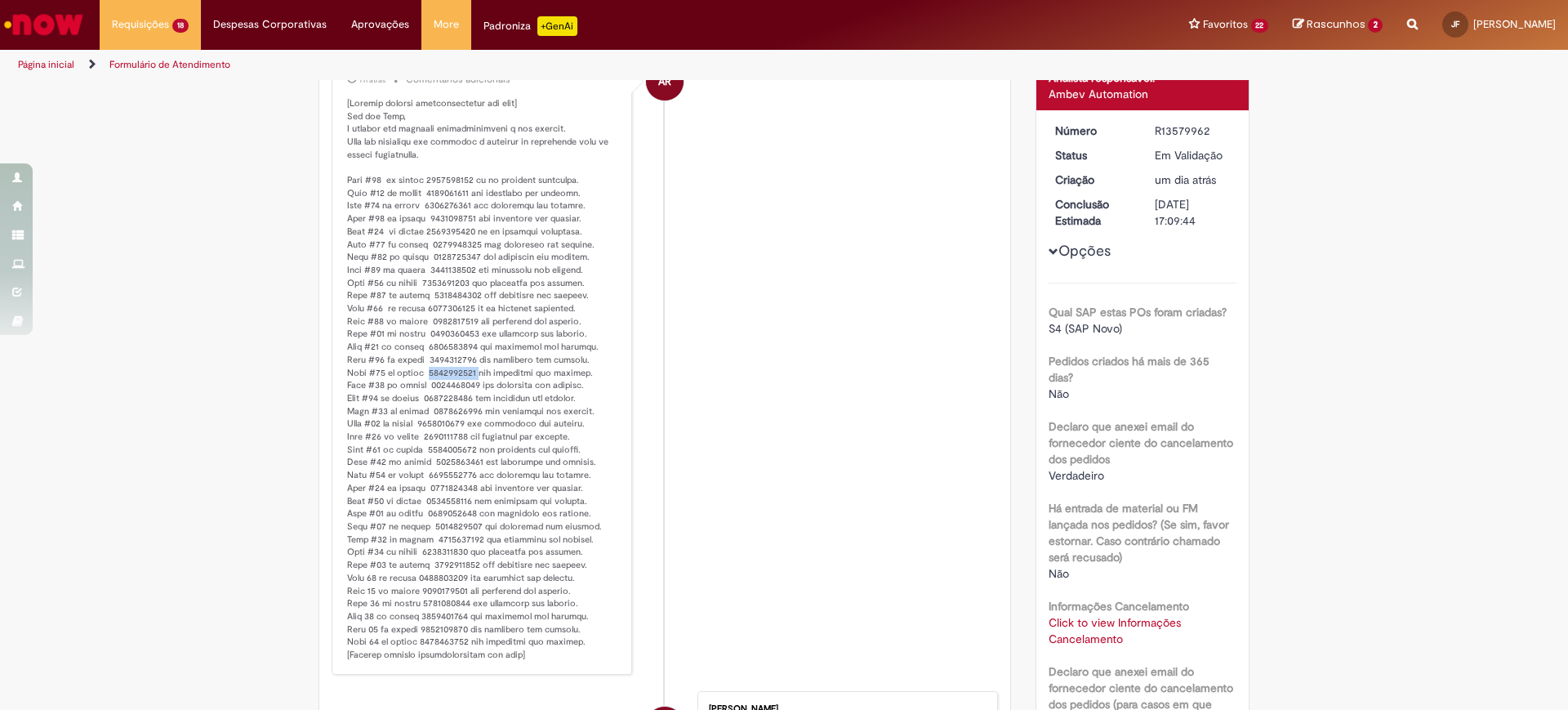
click at [440, 369] on p "Histórico de tíquete" at bounding box center [483, 379] width 272 height 564
click at [907, 175] on li "AR Ambev RPA 7h atrás 7 horas atrás Comentários adicionais" at bounding box center [664, 361] width 667 height 627
click at [464, 370] on p "Histórico de tíquete" at bounding box center [483, 379] width 272 height 564
click at [456, 386] on p "Histórico de tíquete" at bounding box center [483, 379] width 272 height 564
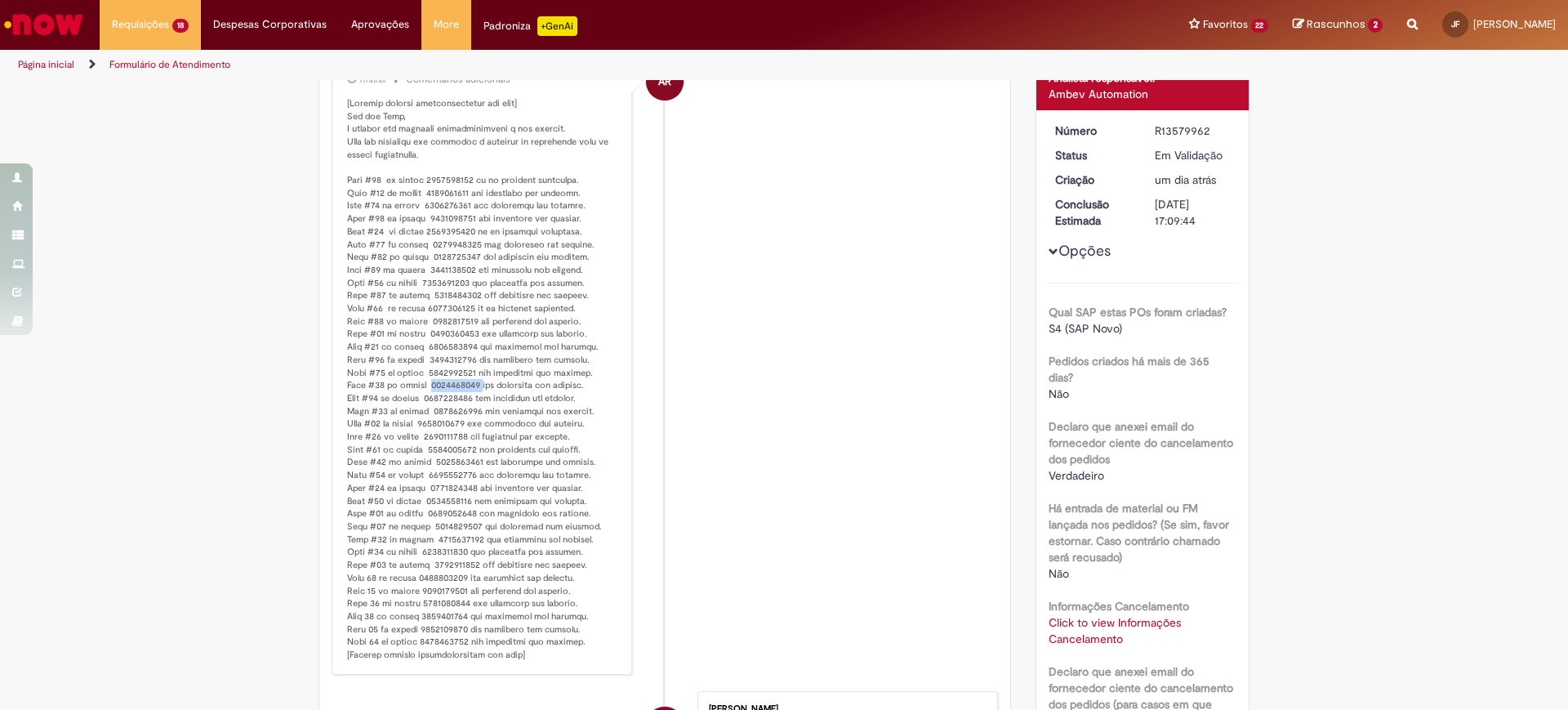
click at [456, 386] on p "Histórico de tíquete" at bounding box center [483, 379] width 272 height 564
click at [455, 399] on p "Histórico de tíquete" at bounding box center [483, 379] width 272 height 564
click at [449, 411] on p "Histórico de tíquete" at bounding box center [483, 379] width 272 height 564
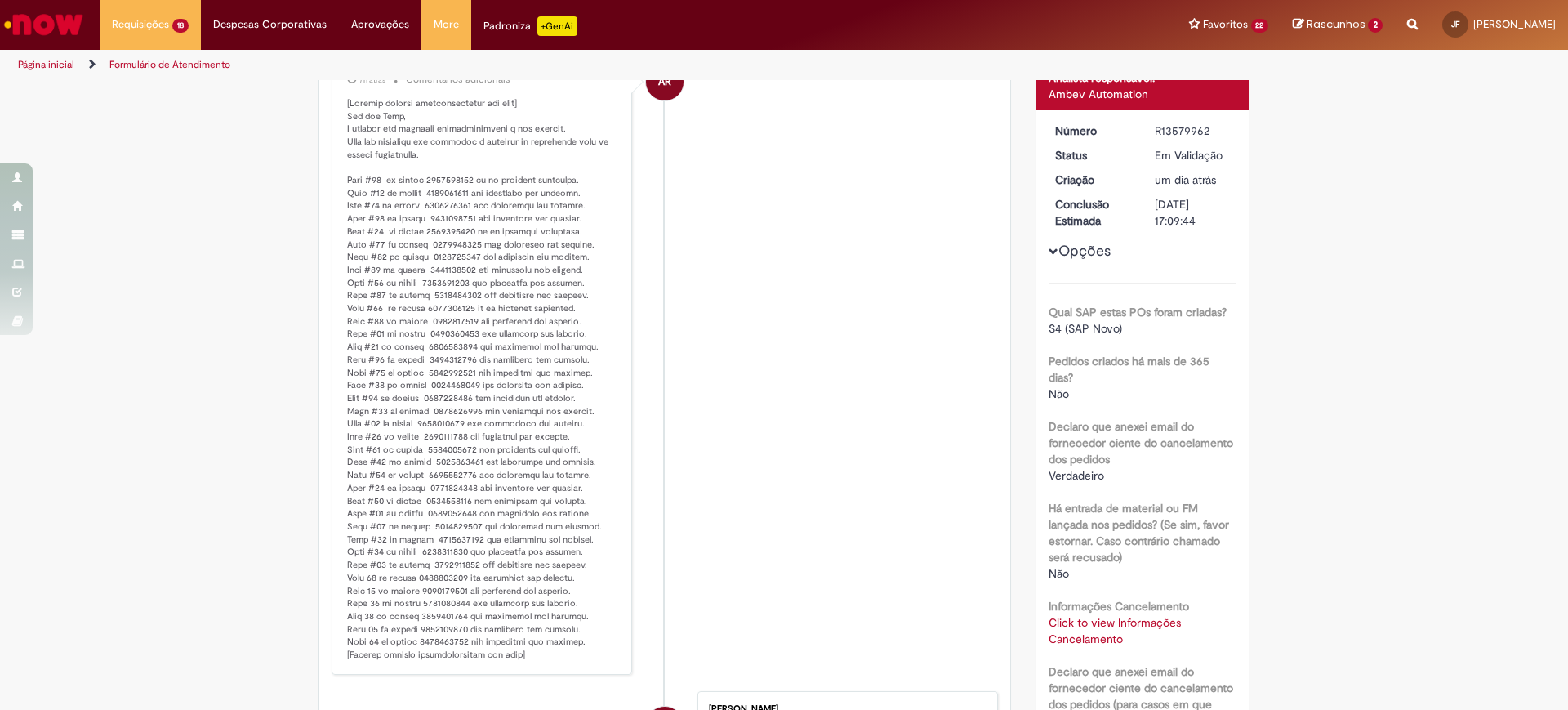
click at [447, 421] on p "Histórico de tíquete" at bounding box center [483, 379] width 272 height 564
click at [440, 433] on p "Histórico de tíquete" at bounding box center [483, 379] width 272 height 564
click at [444, 426] on p "Histórico de tíquete" at bounding box center [483, 379] width 272 height 564
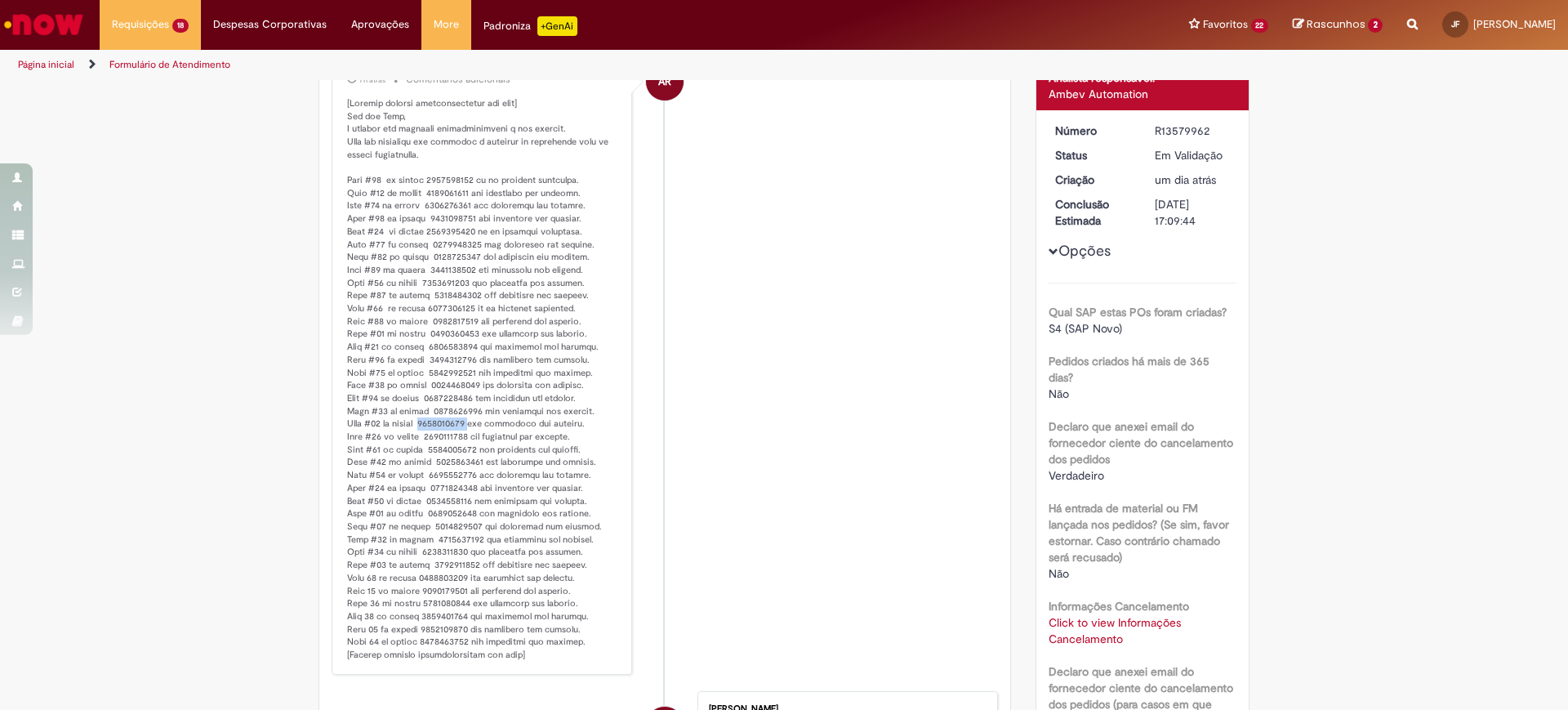
click at [444, 426] on p "Histórico de tíquete" at bounding box center [483, 379] width 272 height 564
click at [433, 433] on p "Histórico de tíquete" at bounding box center [483, 379] width 272 height 564
click at [458, 438] on p "Histórico de tíquete" at bounding box center [483, 379] width 272 height 564
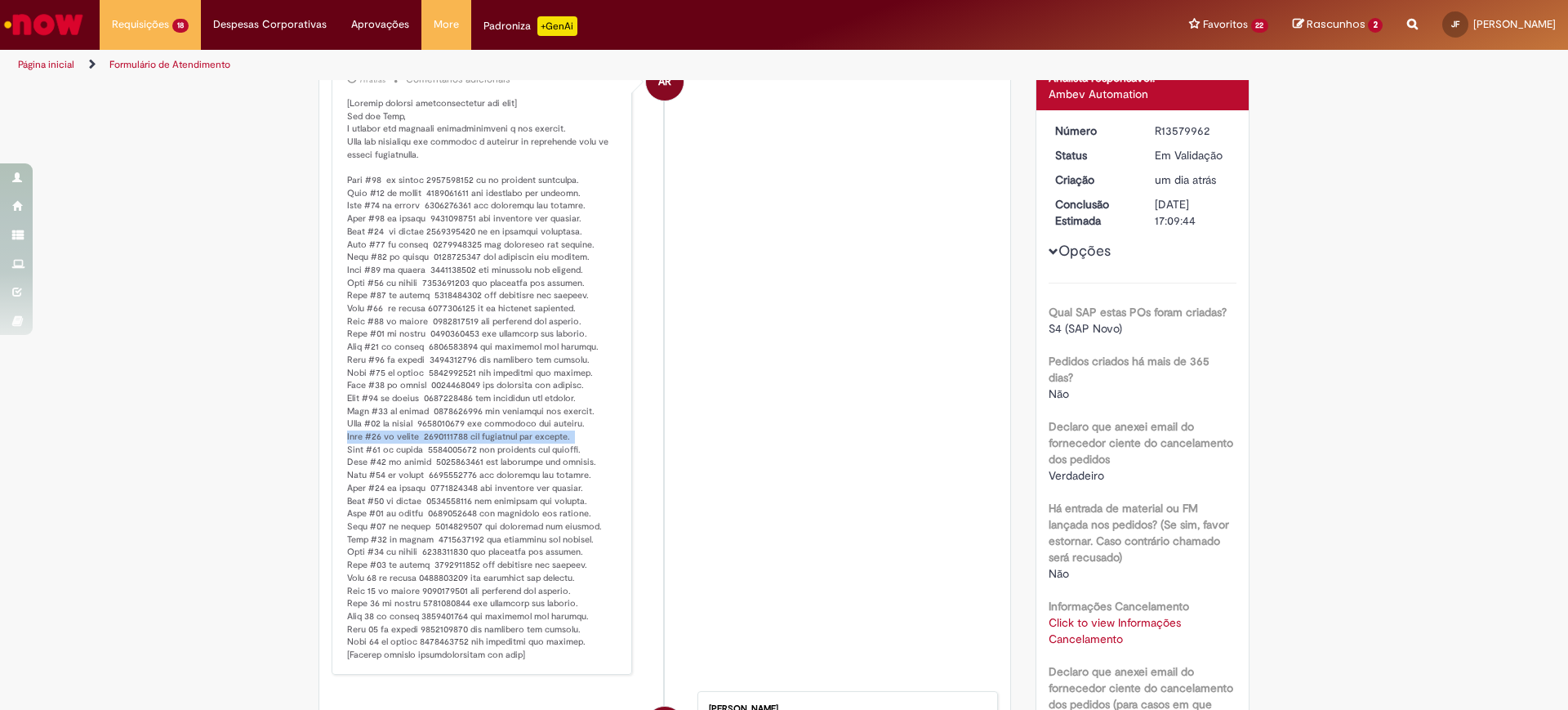
click at [458, 438] on p "Histórico de tíquete" at bounding box center [483, 379] width 272 height 564
click at [457, 437] on p "Histórico de tíquete" at bounding box center [483, 379] width 272 height 564
click at [442, 449] on p "Histórico de tíquete" at bounding box center [483, 379] width 272 height 564
